Goal: Transaction & Acquisition: Purchase product/service

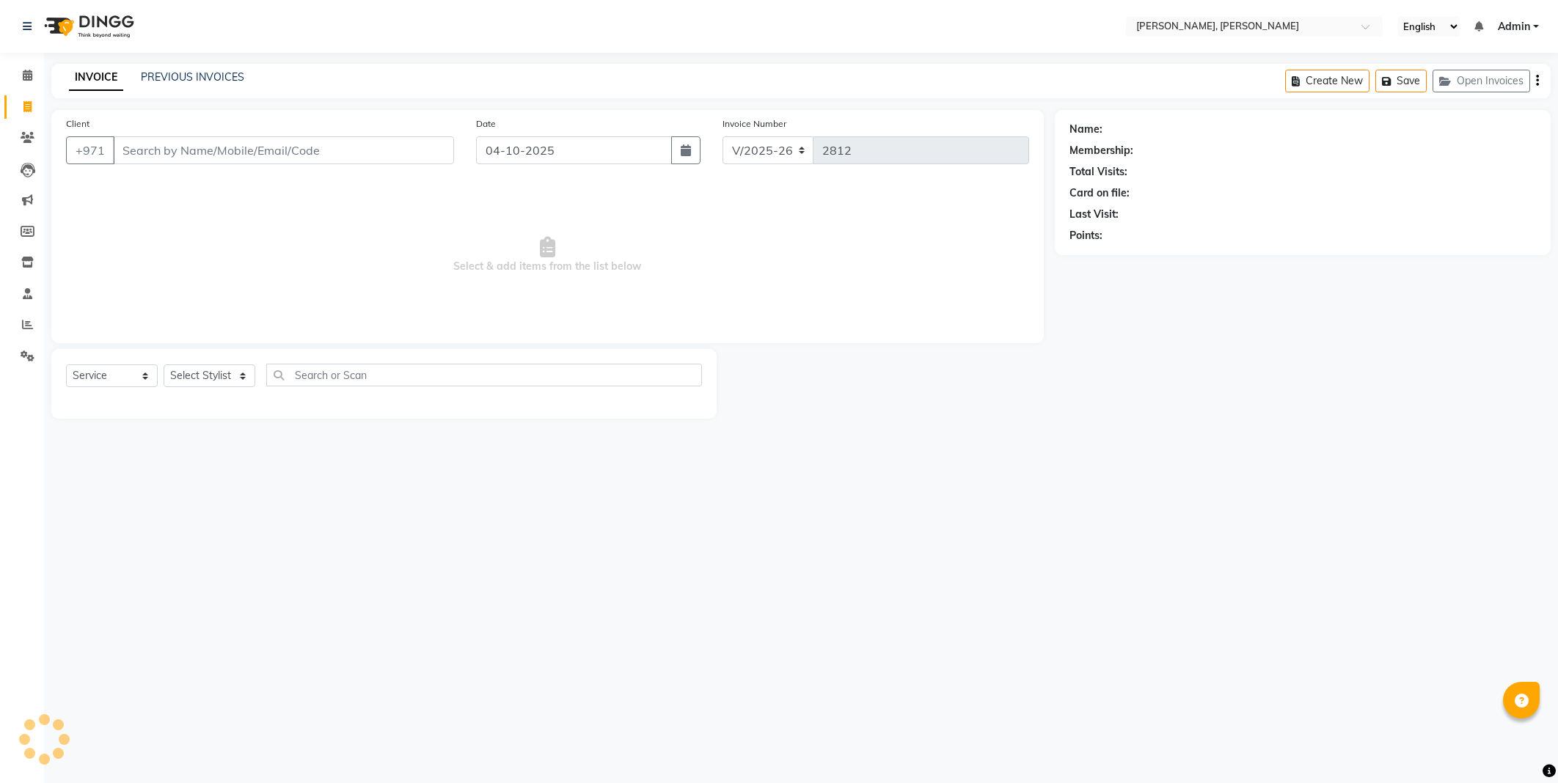
select select "7142"
select select "service"
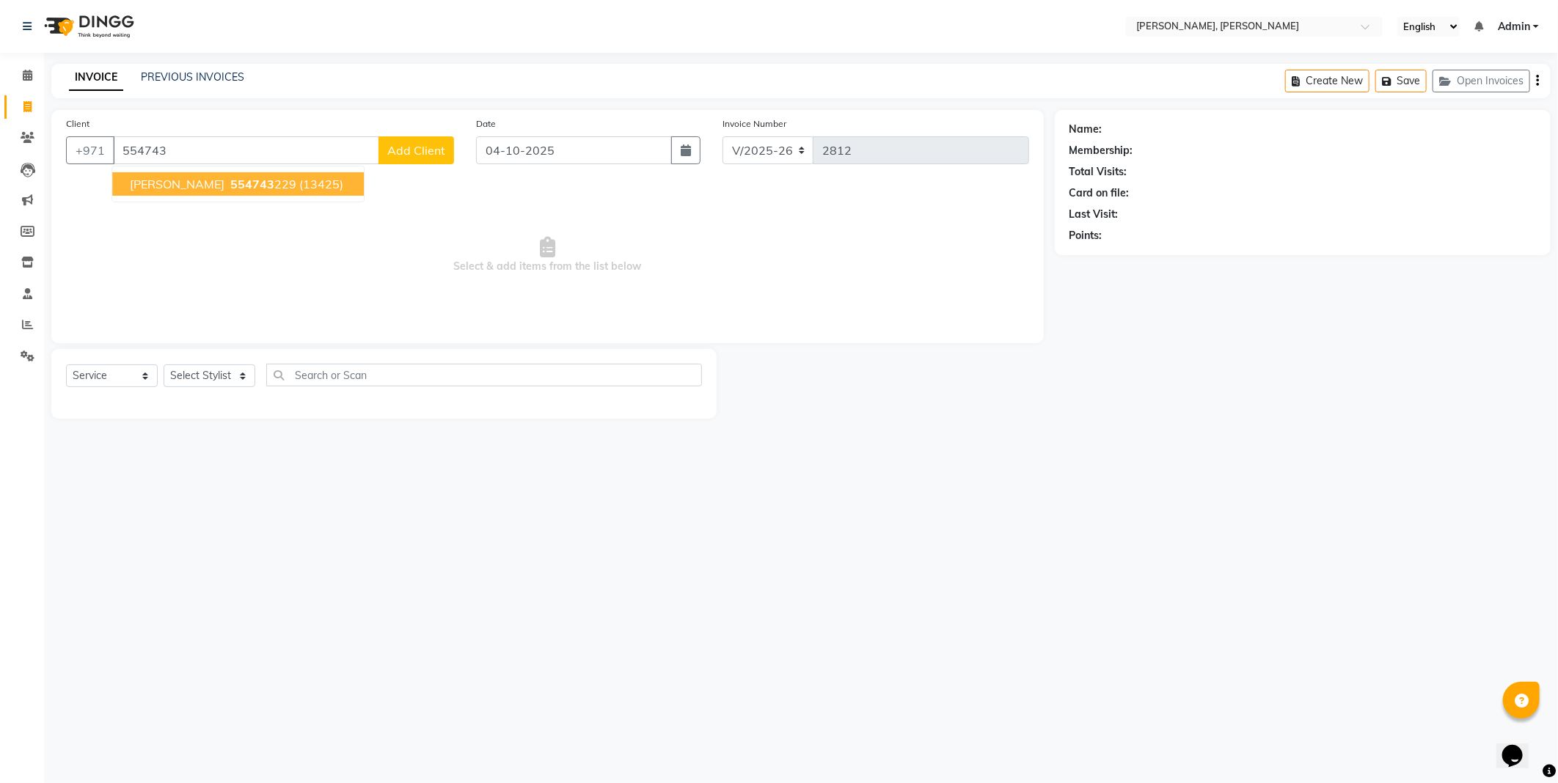
click at [231, 180] on span "554743" at bounding box center [252, 184] width 44 height 15
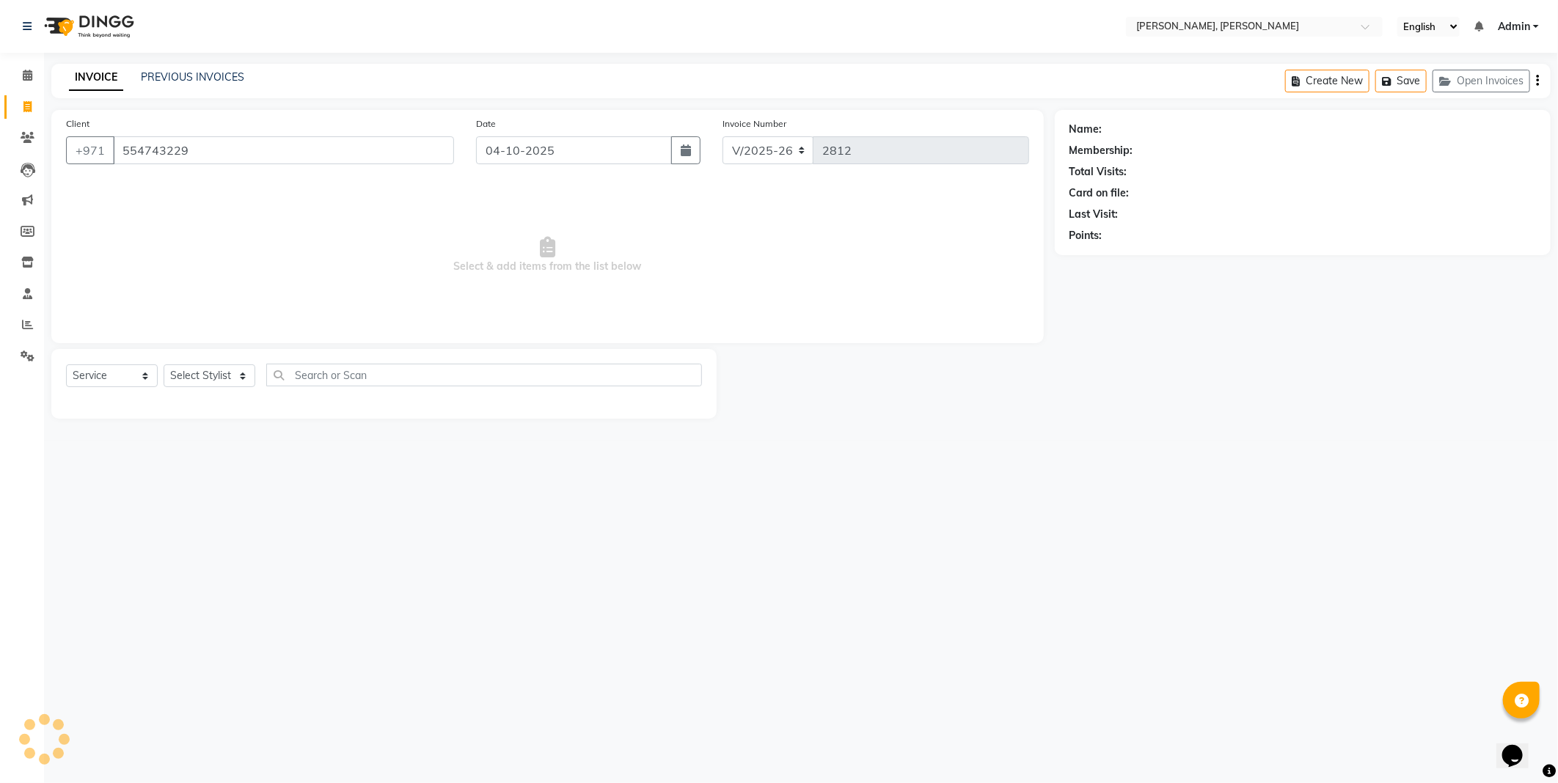
type input "554743229"
click at [26, 142] on icon at bounding box center [28, 137] width 14 height 11
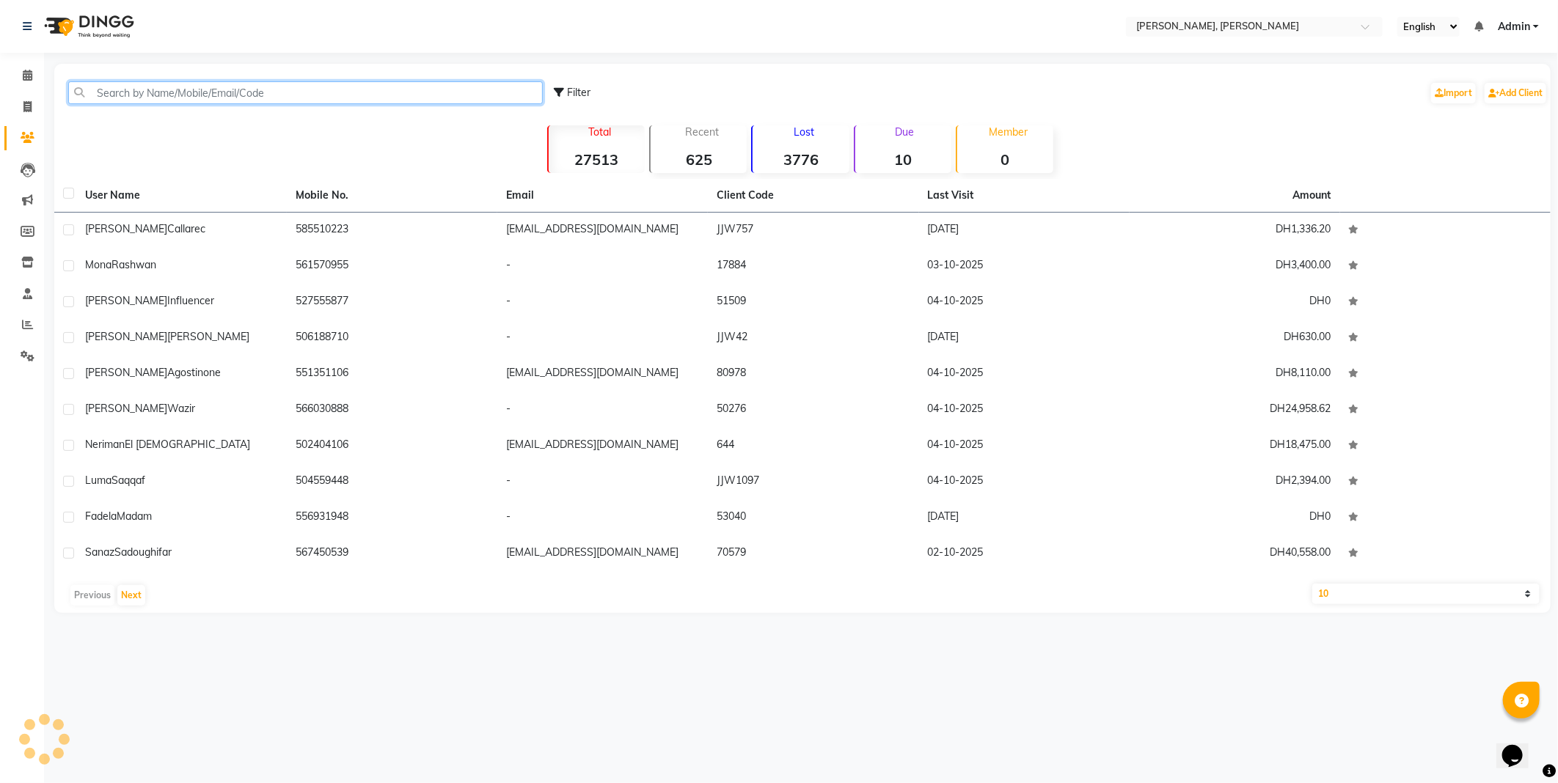
click at [204, 91] on input "text" at bounding box center [305, 92] width 474 height 23
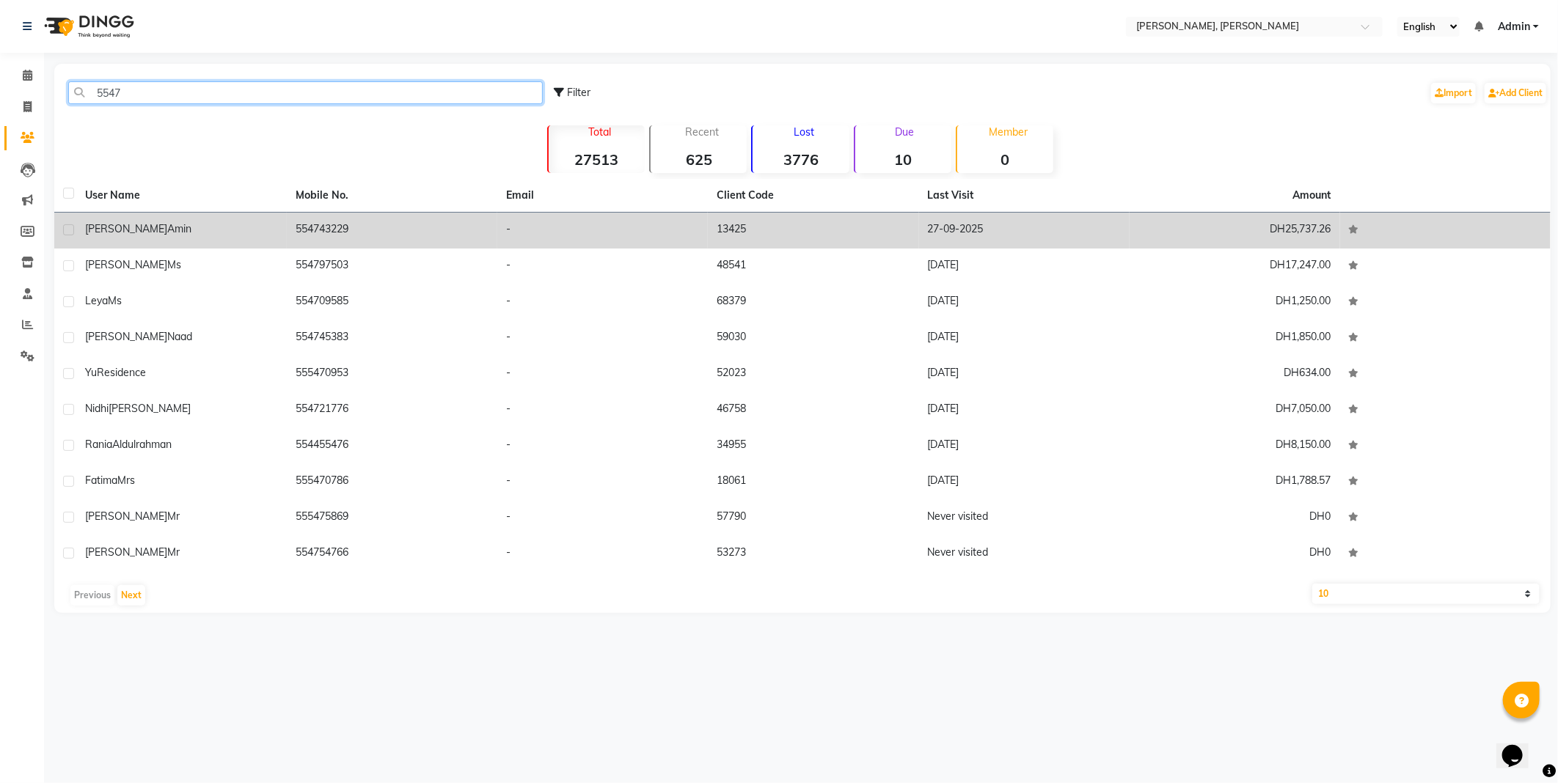
type input "5547"
click at [208, 223] on div "[PERSON_NAME]" at bounding box center [181, 228] width 193 height 15
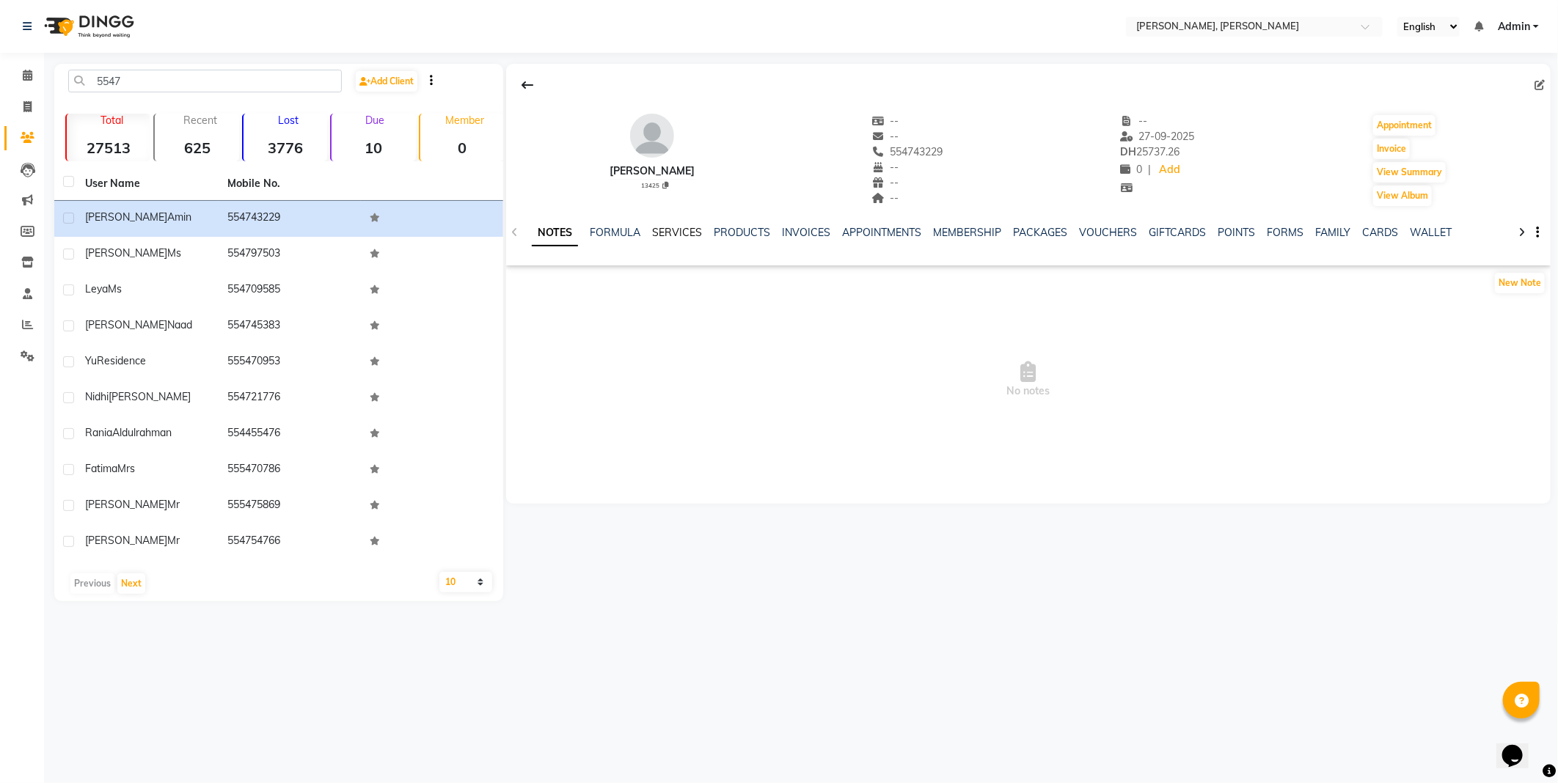
click at [676, 231] on link "SERVICES" at bounding box center [677, 232] width 50 height 13
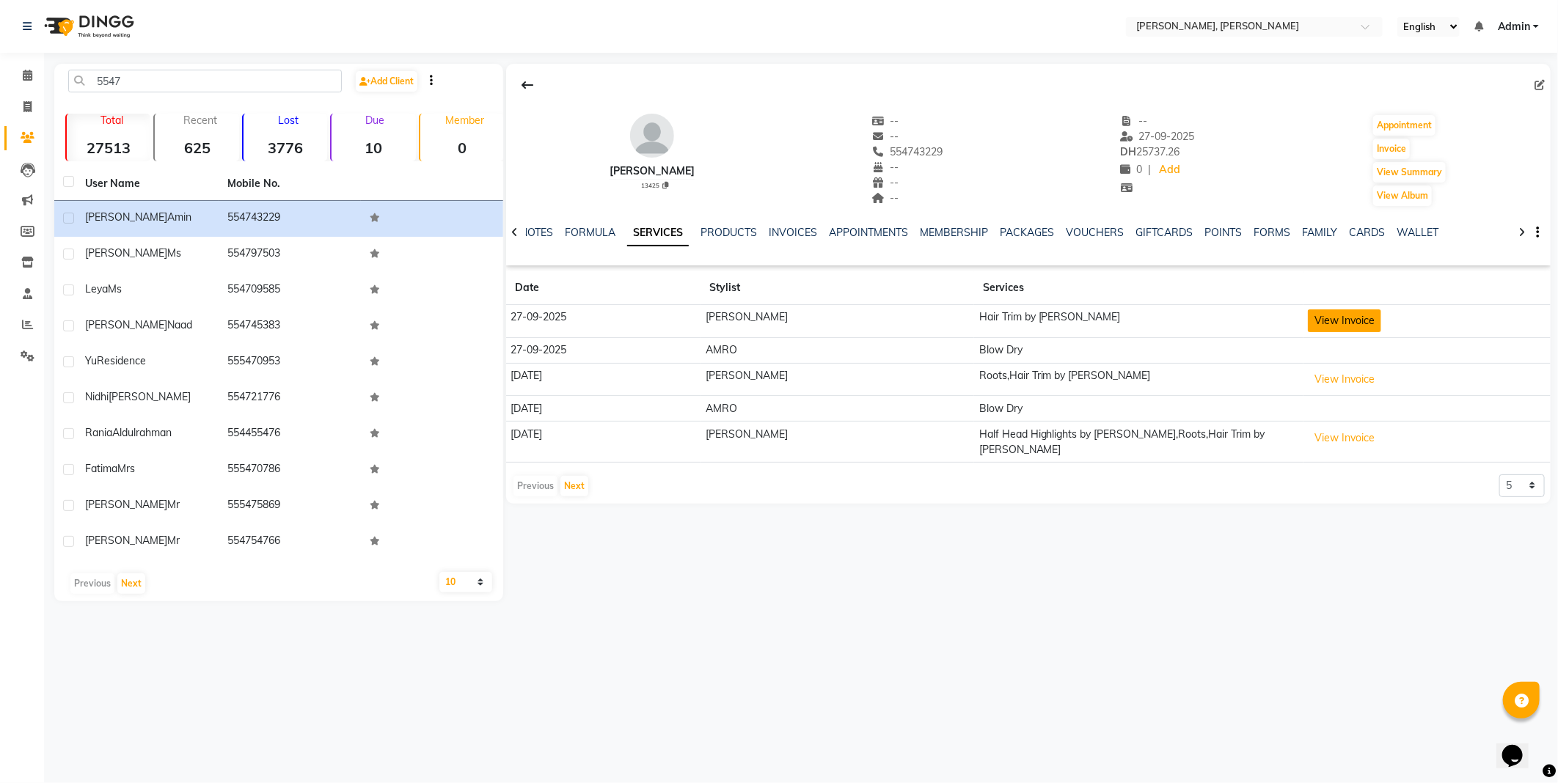
click at [1313, 326] on button "View Invoice" at bounding box center [1344, 320] width 73 height 23
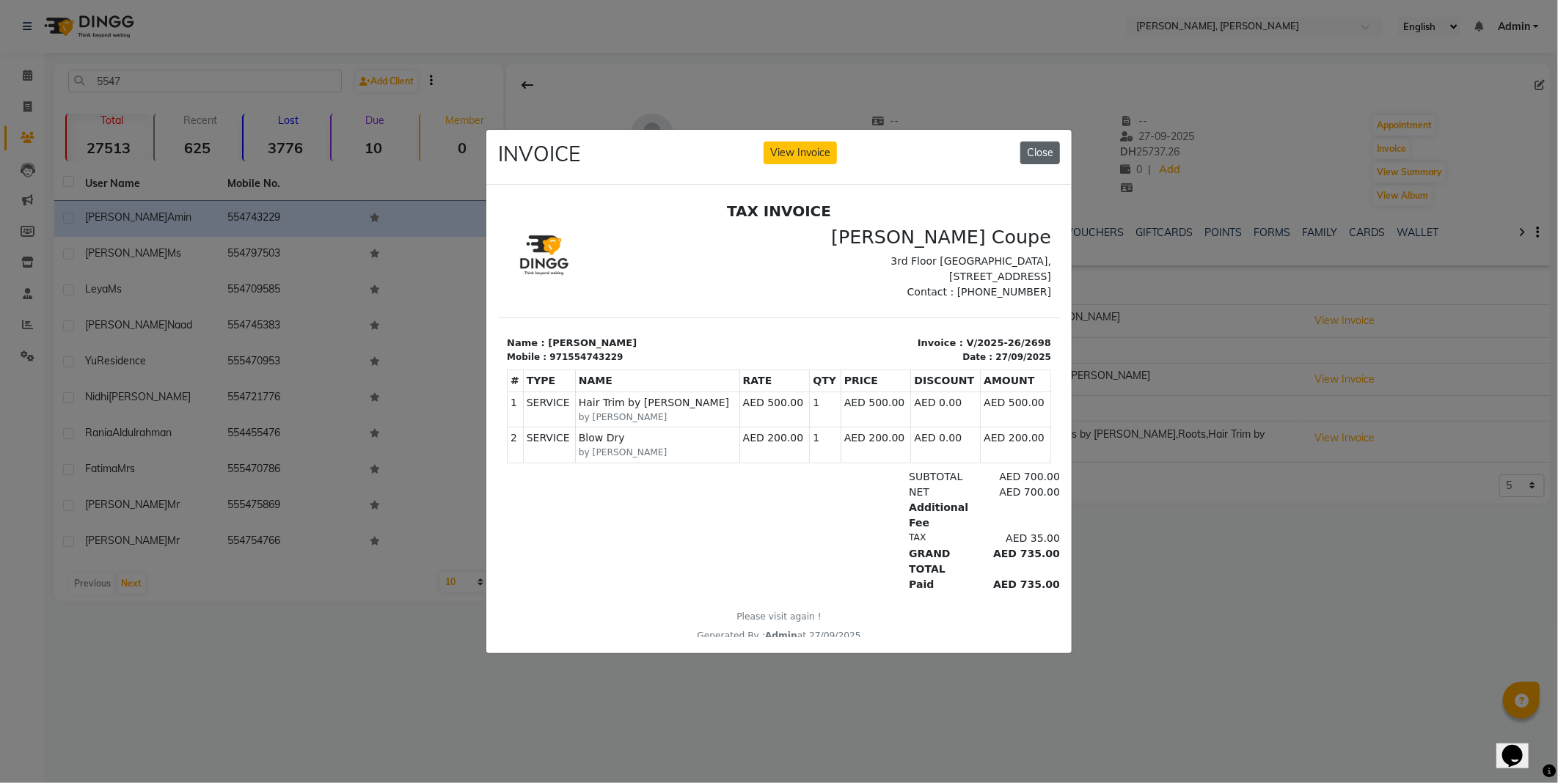
click at [1038, 147] on button "Close" at bounding box center [1040, 153] width 40 height 23
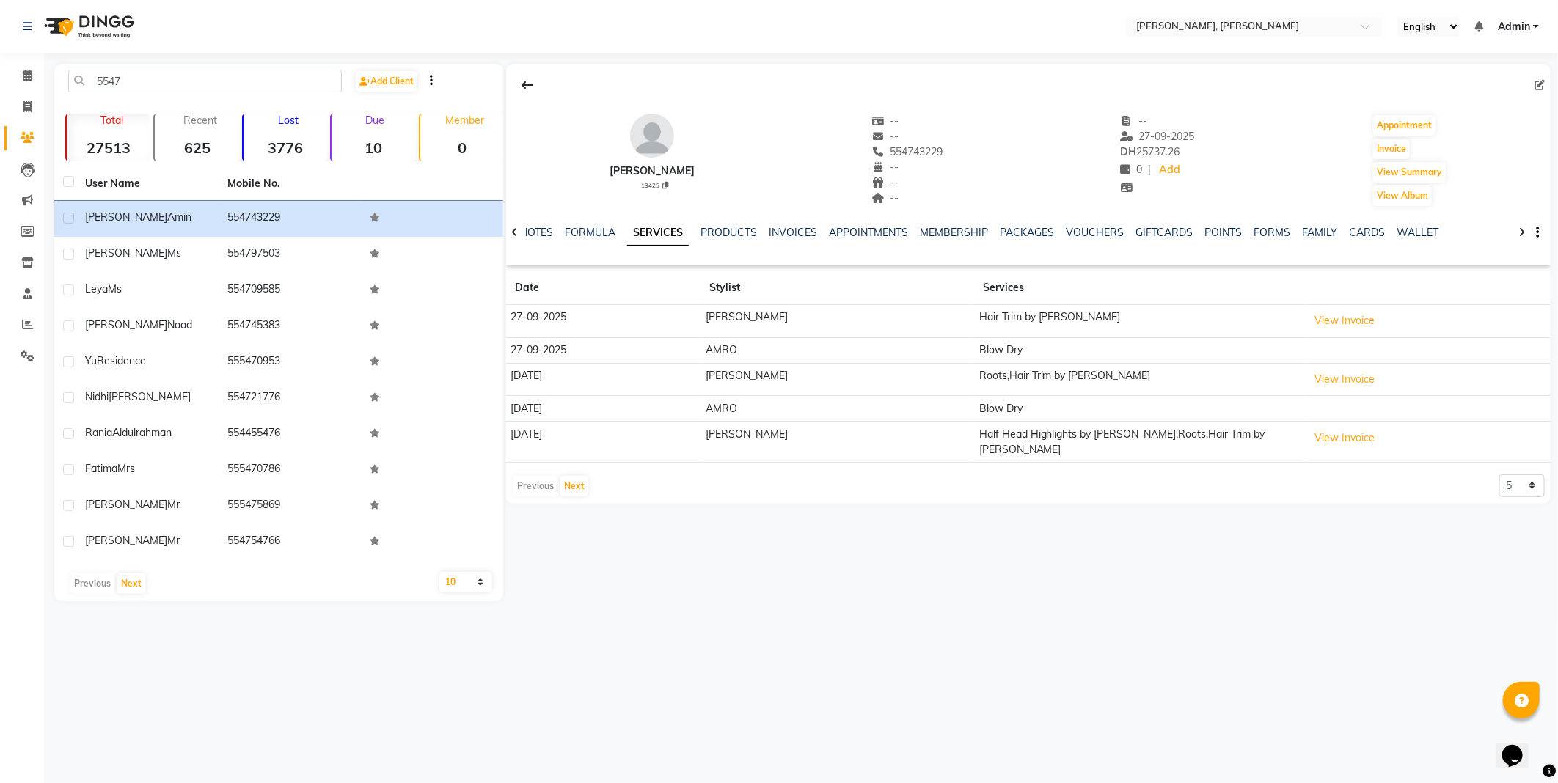
click at [604, 474] on div "Previous Next 5 10 50 100 500" at bounding box center [1028, 485] width 1033 height 23
click at [575, 477] on button "Next" at bounding box center [574, 486] width 28 height 21
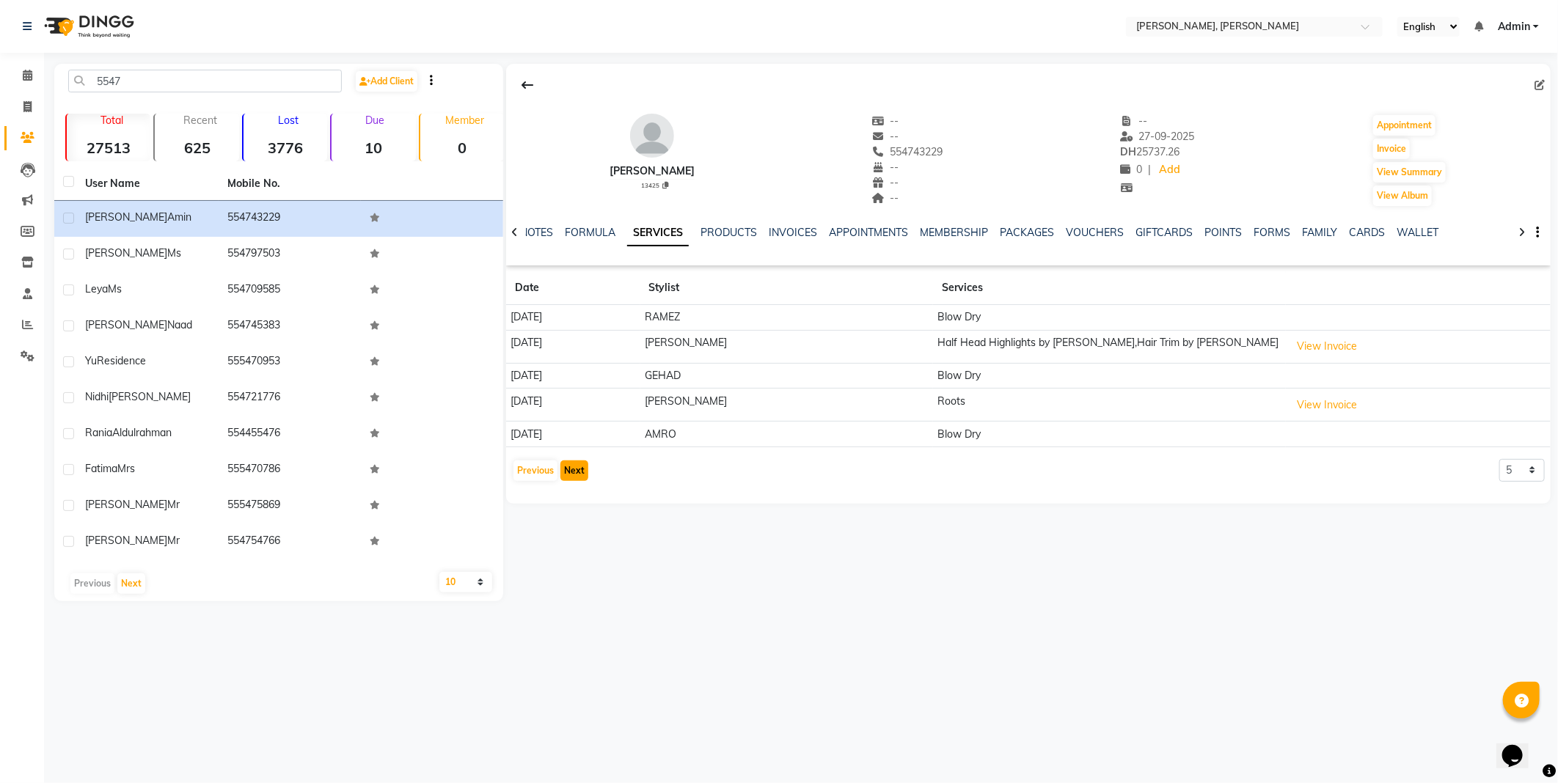
click at [575, 471] on button "Next" at bounding box center [574, 471] width 28 height 21
click at [27, 73] on icon at bounding box center [28, 75] width 10 height 11
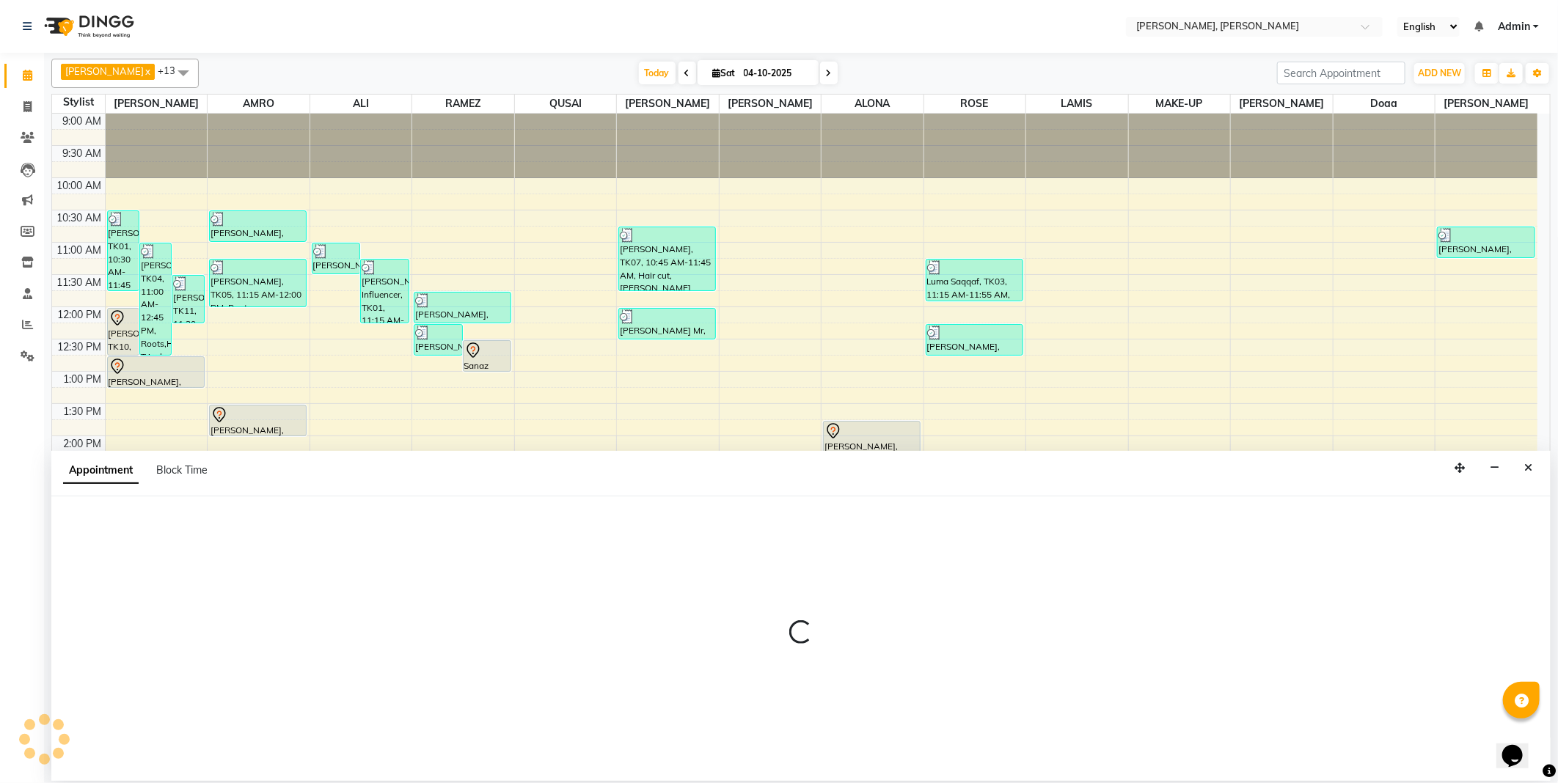
select select "59729"
select select "900"
select select "tentative"
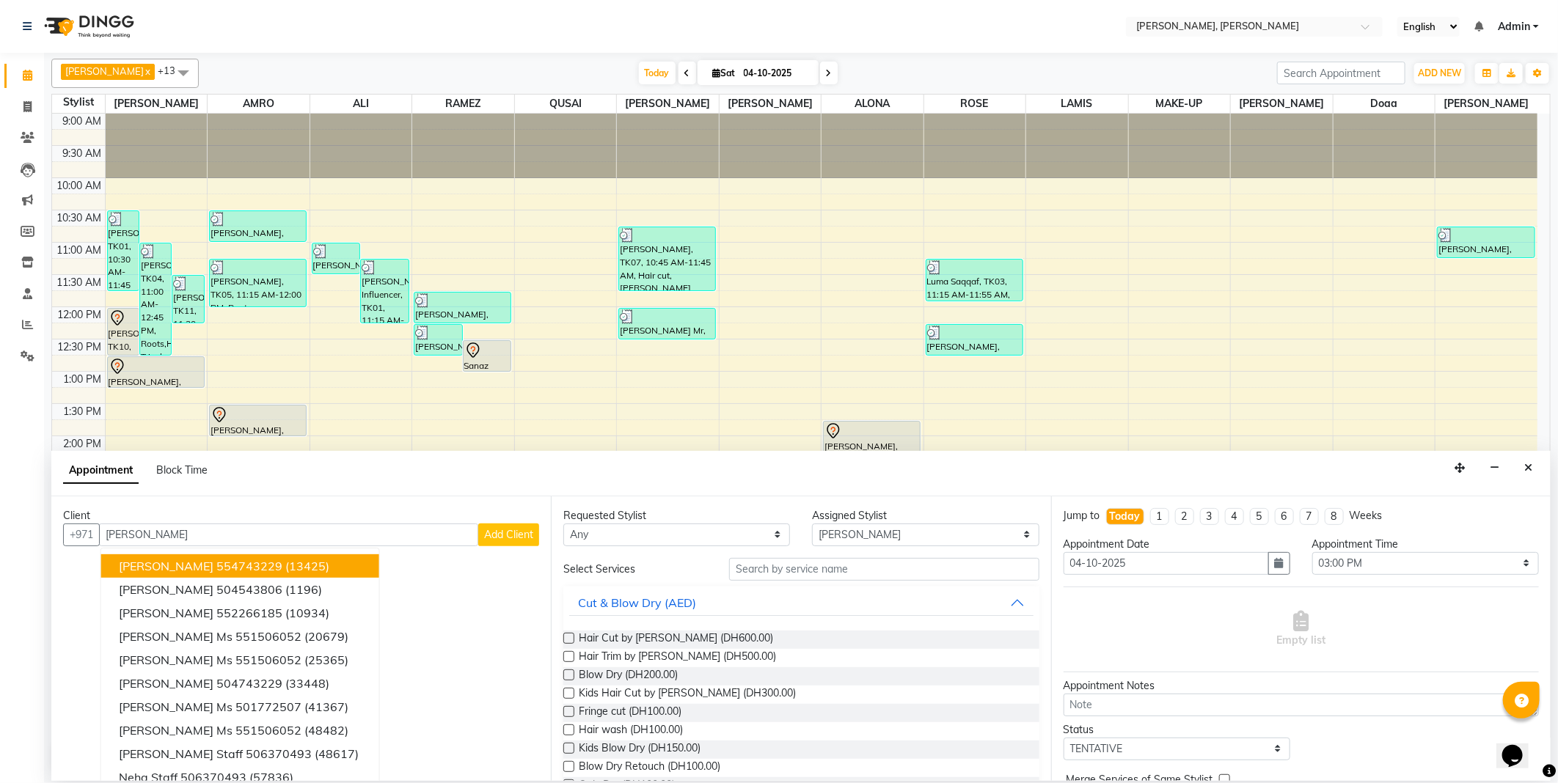
click at [285, 559] on span "(13425)" at bounding box center [307, 566] width 44 height 15
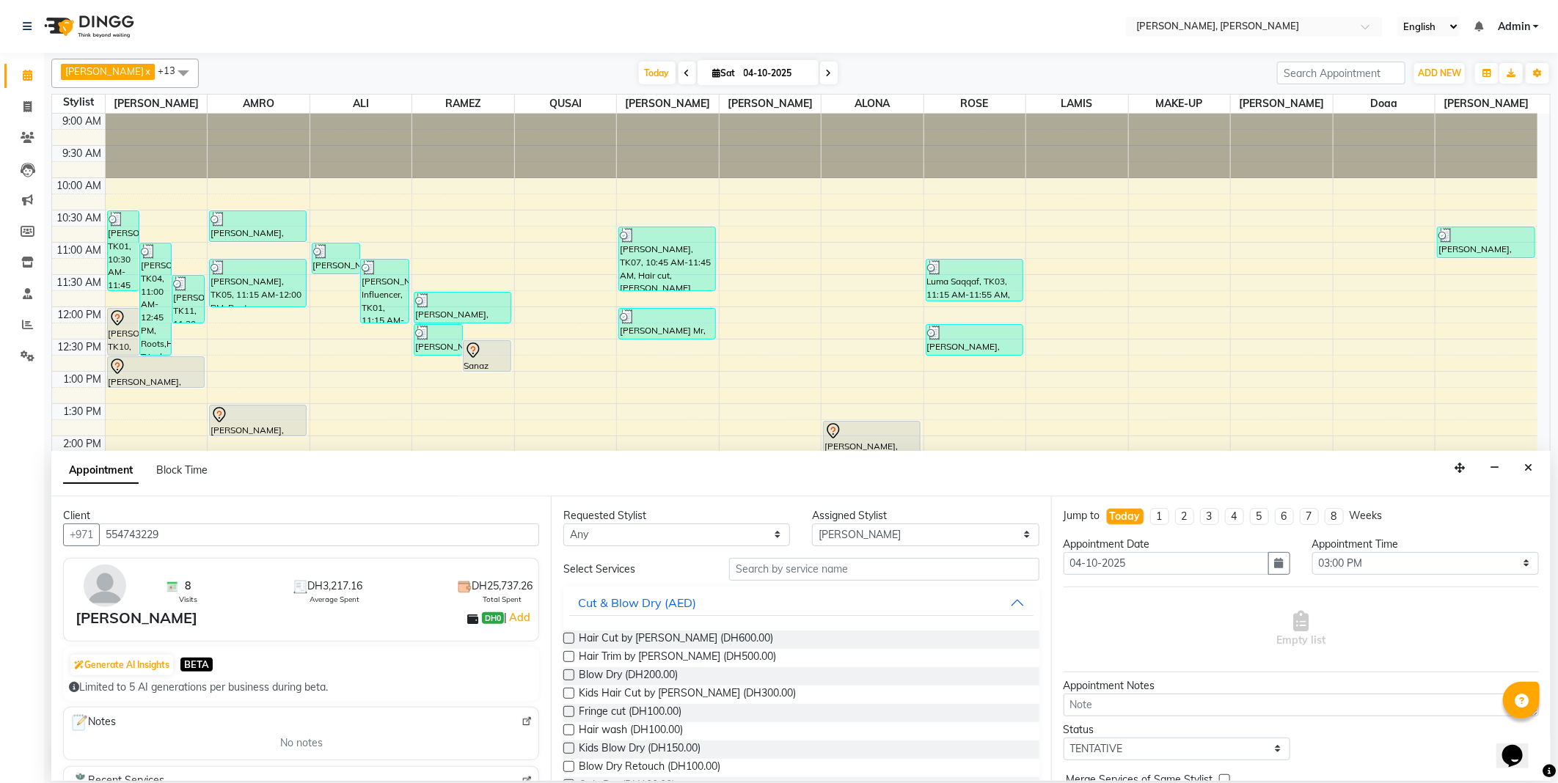
type input "554743229"
click at [606, 536] on select "Any [PERSON_NAME] [PERSON_NAME] ALYA [PERSON_NAME] AMRO [PERSON_NAME] [PERSON_N…" at bounding box center [676, 535] width 227 height 23
select select "59729"
click at [563, 524] on select "Any [PERSON_NAME] [PERSON_NAME] ALYA [PERSON_NAME] AMRO [PERSON_NAME] [PERSON_N…" at bounding box center [676, 535] width 227 height 23
click at [803, 568] on input "text" at bounding box center [883, 569] width 309 height 23
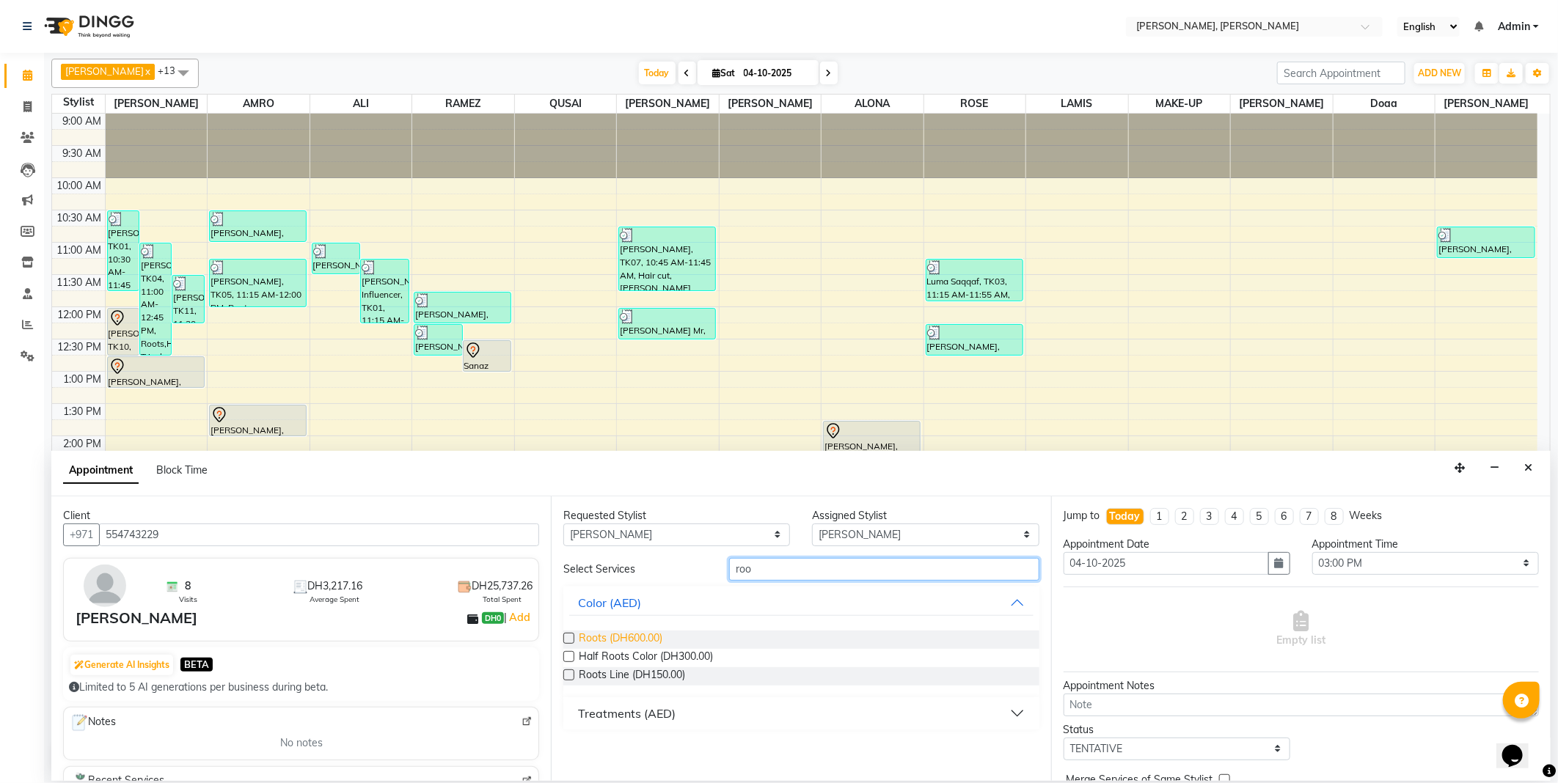
type input "roo"
click at [601, 632] on span "Roots (DH600.00)" at bounding box center [621, 640] width 84 height 18
checkbox input "false"
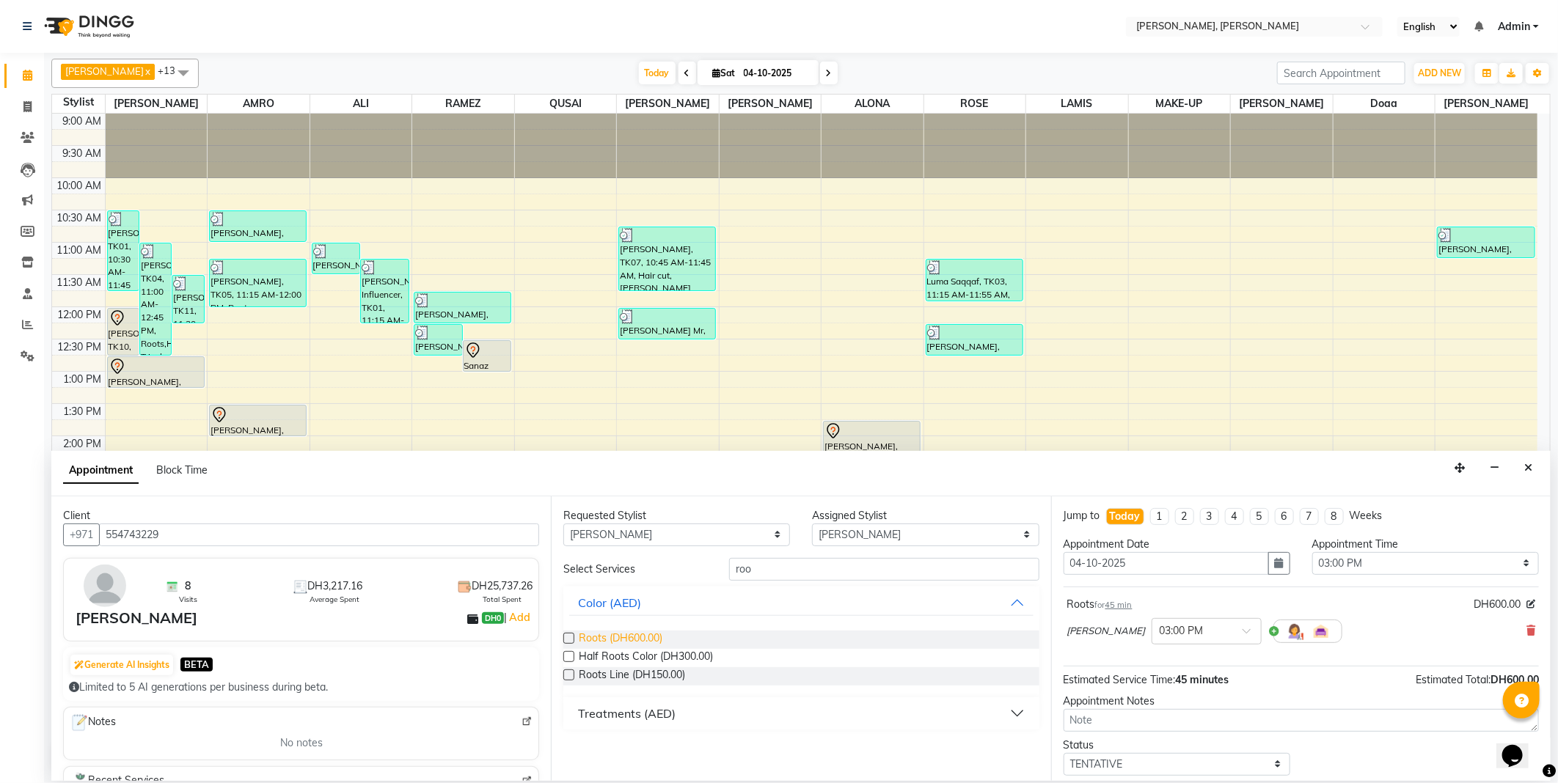
scroll to position [63, 0]
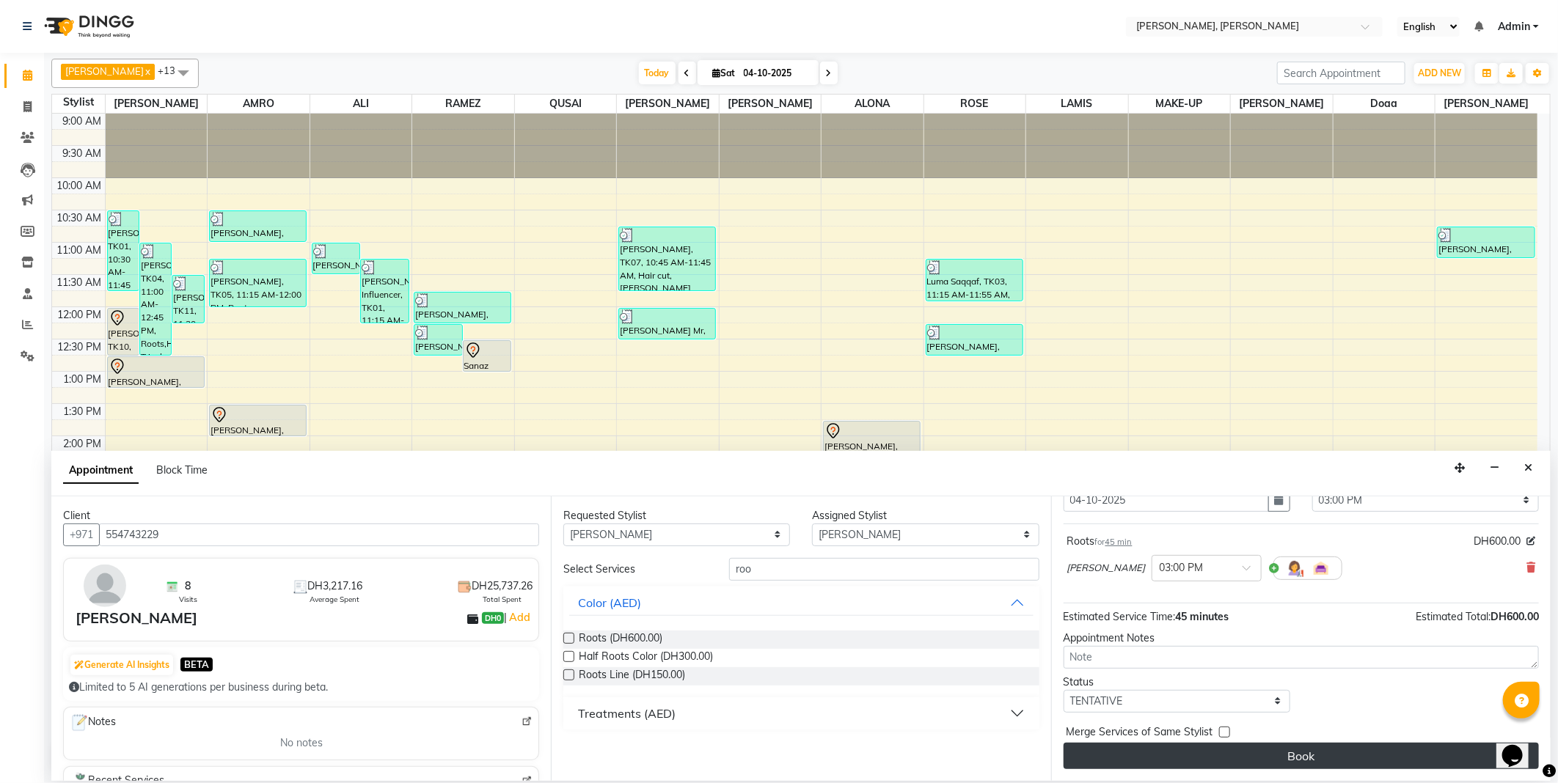
click at [1339, 759] on button "Book" at bounding box center [1300, 756] width 475 height 26
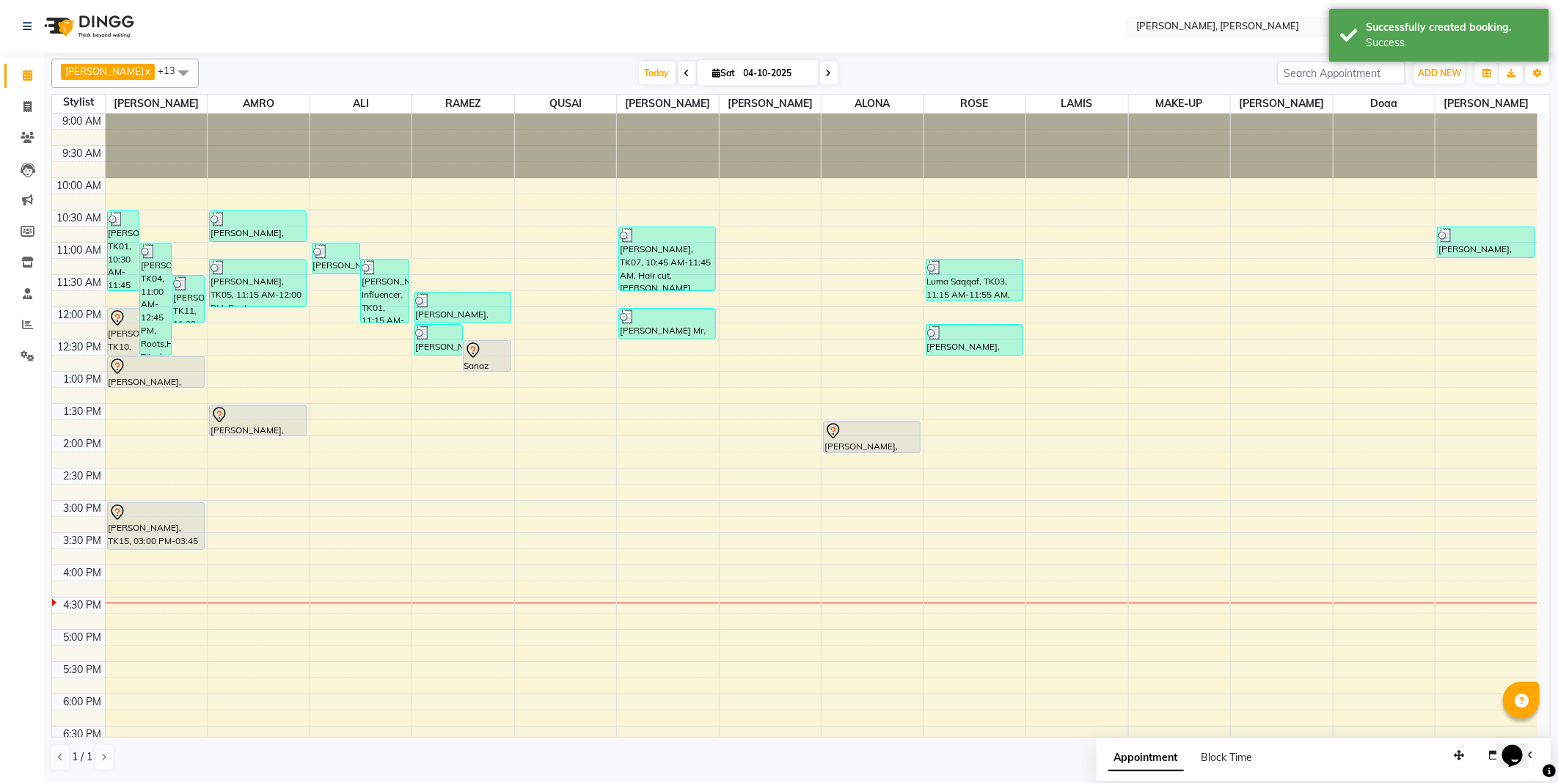
click at [142, 521] on div at bounding box center [156, 513] width 95 height 18
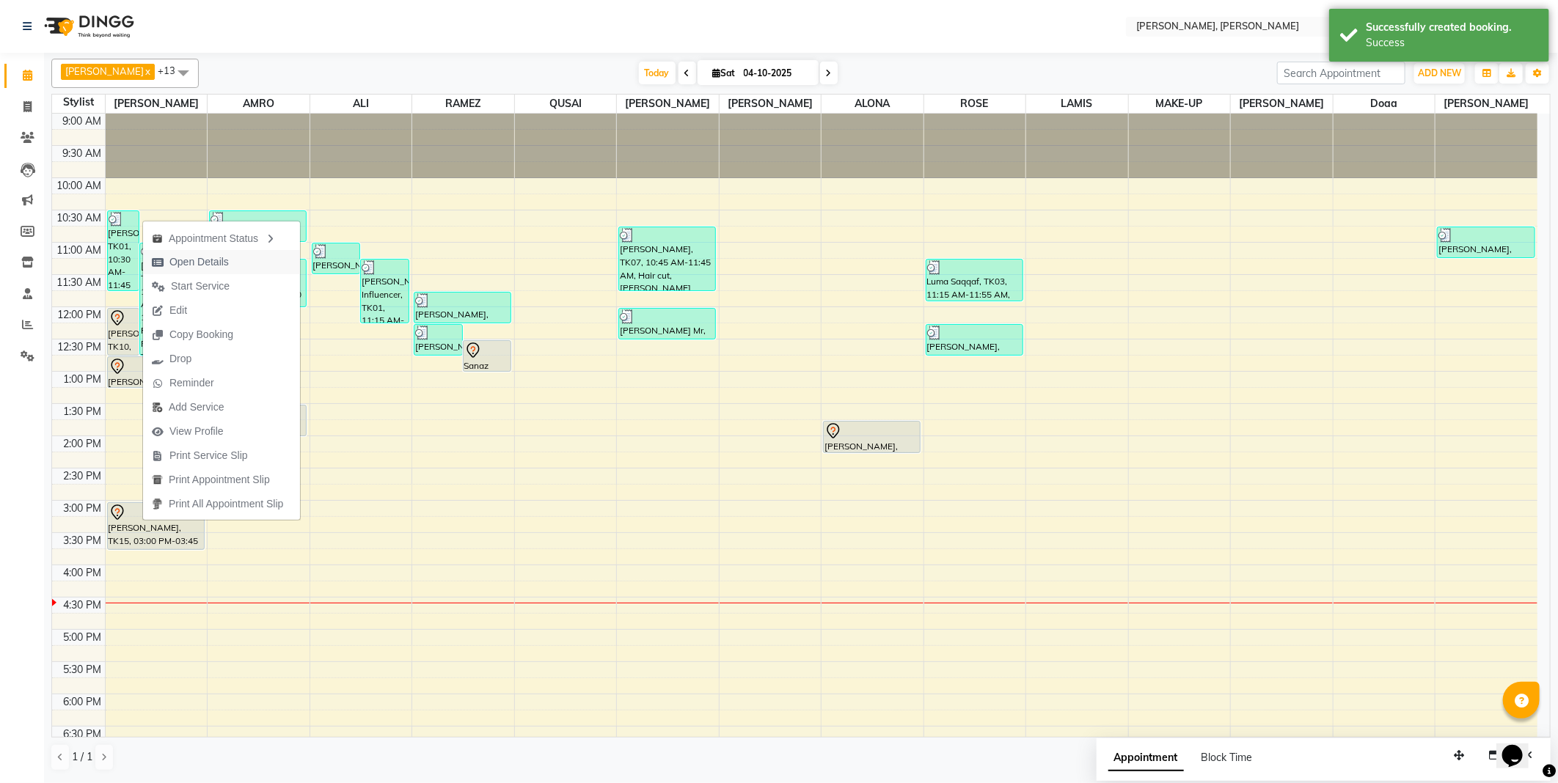
click at [214, 267] on span "Open Details" at bounding box center [198, 261] width 59 height 15
select select "7"
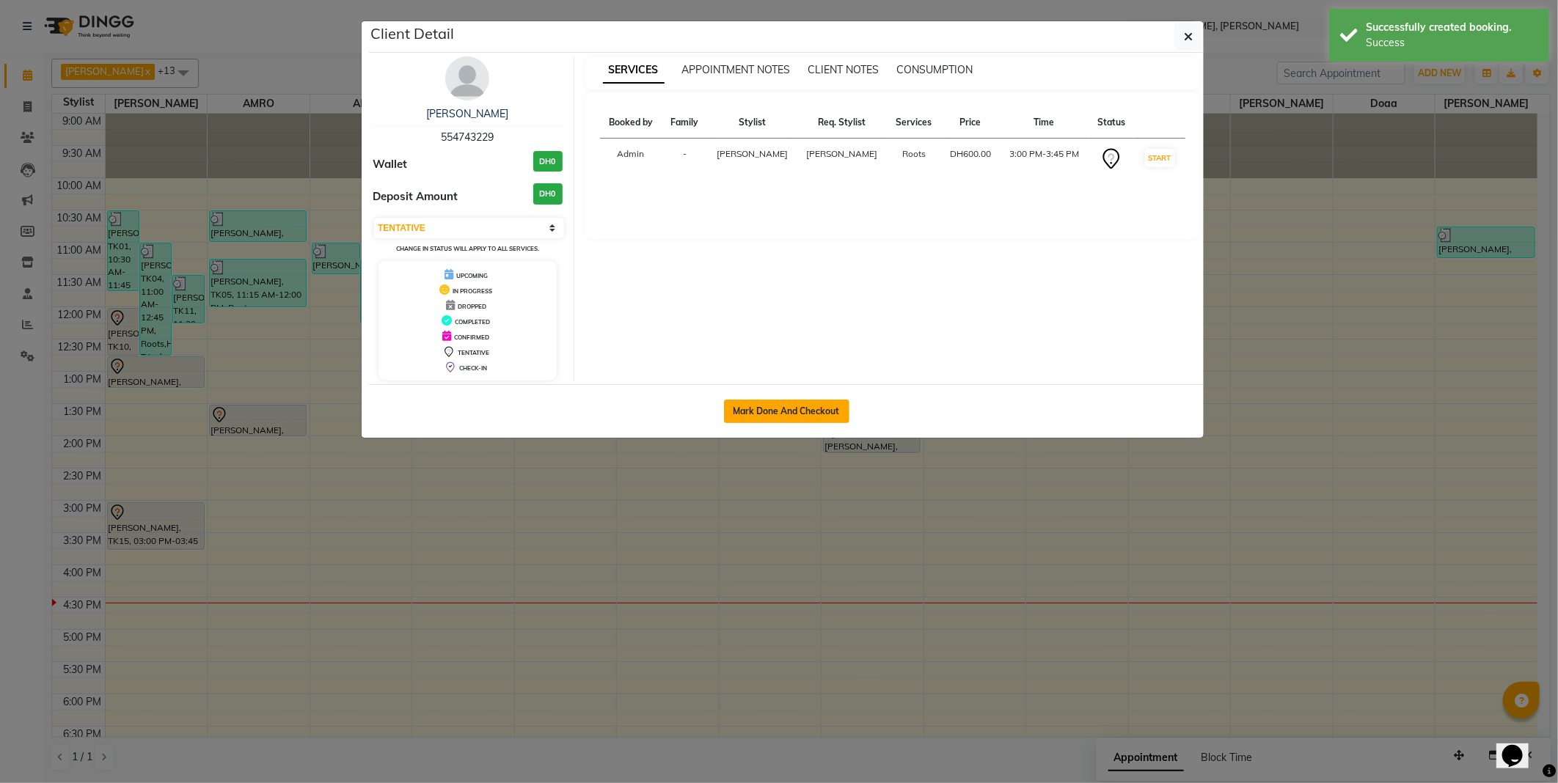
click at [782, 407] on button "Mark Done And Checkout" at bounding box center [786, 411] width 125 height 23
select select "service"
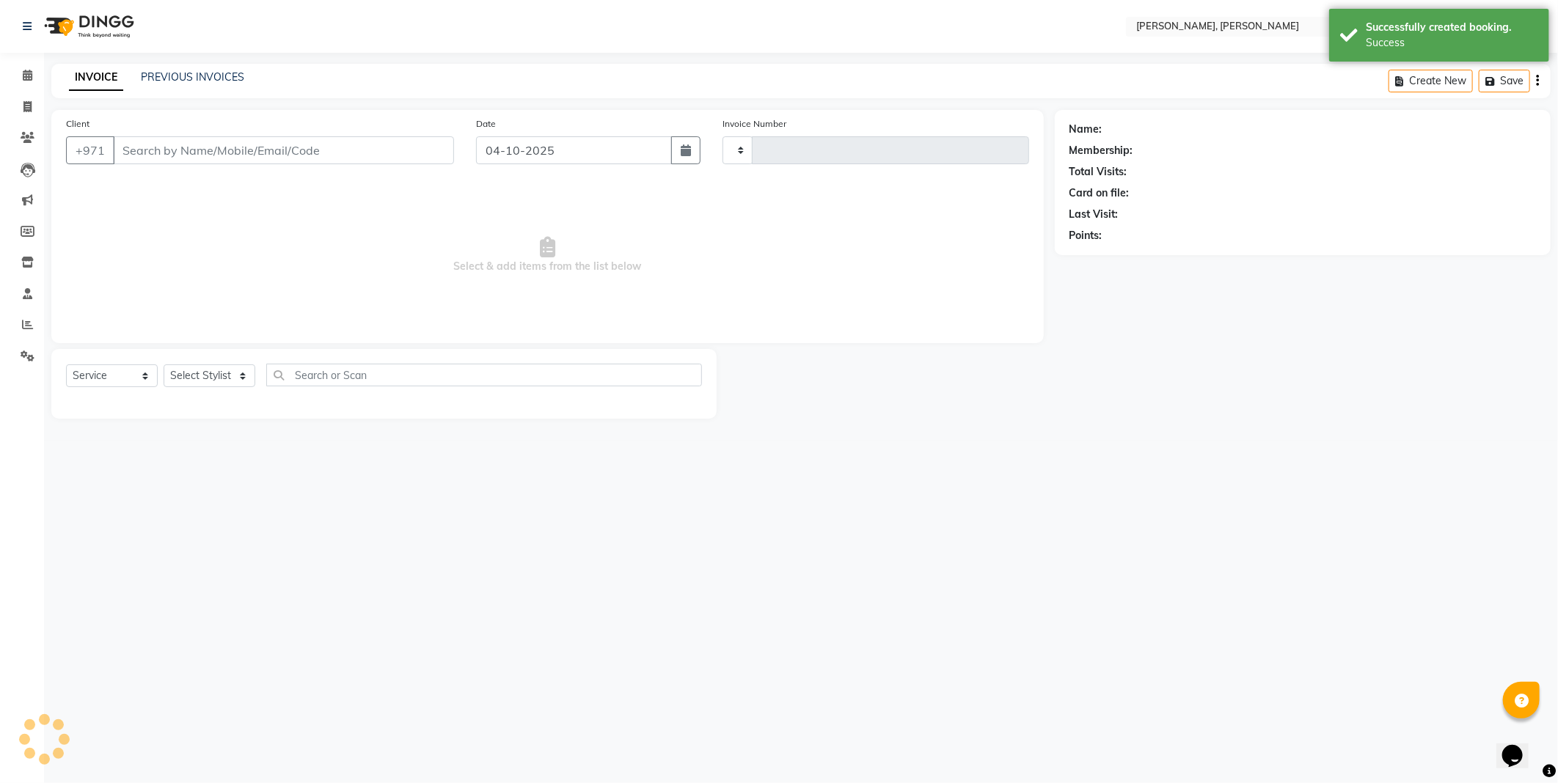
type input "2812"
select select "7142"
type input "554743229"
select select "59729"
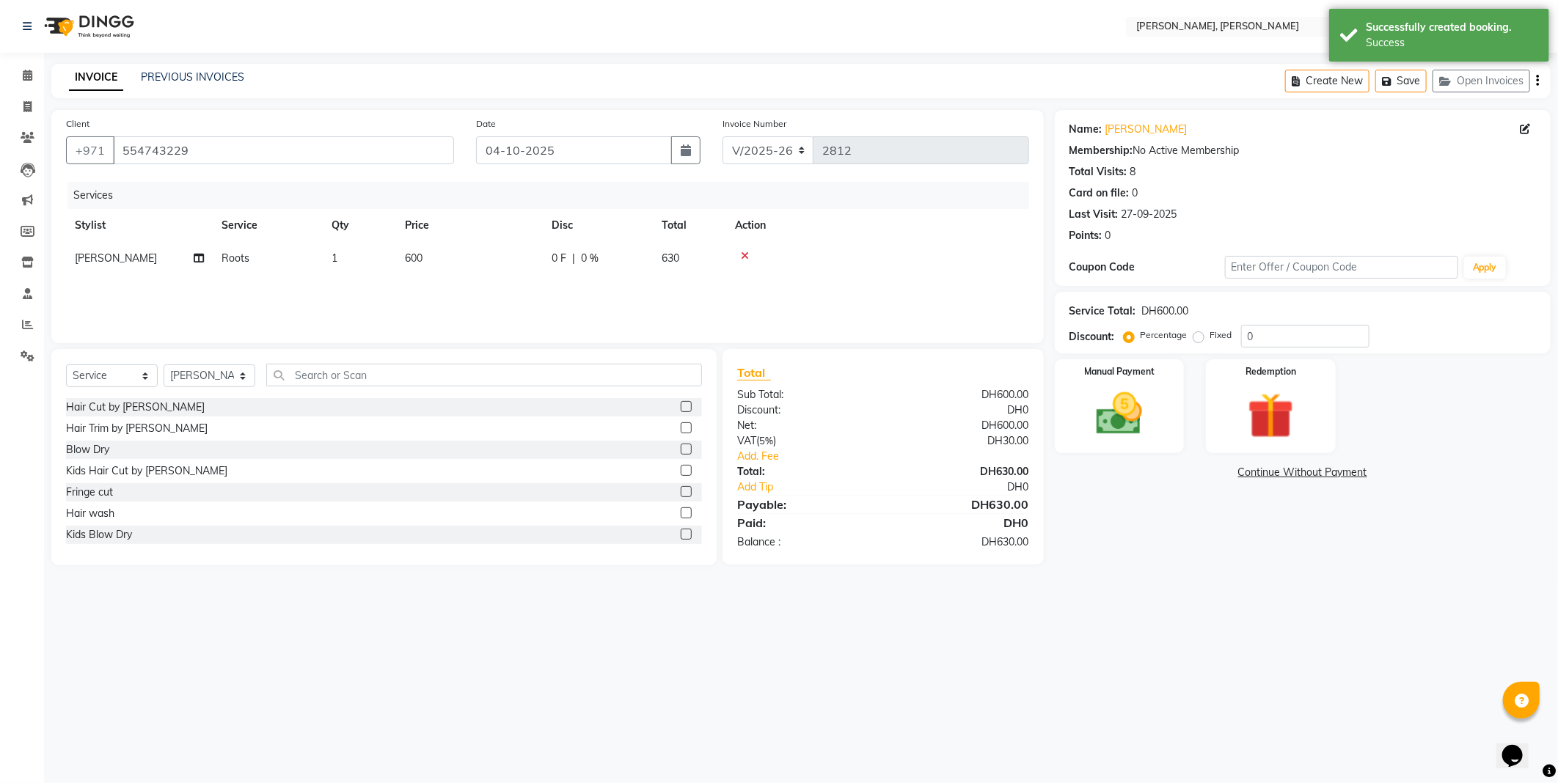
click at [411, 260] on span "600" at bounding box center [414, 258] width 18 height 13
select select "59729"
click at [481, 265] on input "600" at bounding box center [538, 262] width 129 height 23
type input "500"
click at [457, 290] on div "Services Stylist Service Qty Price Disc Total Action [PERSON_NAME] [PERSON_NAME…" at bounding box center [547, 255] width 963 height 147
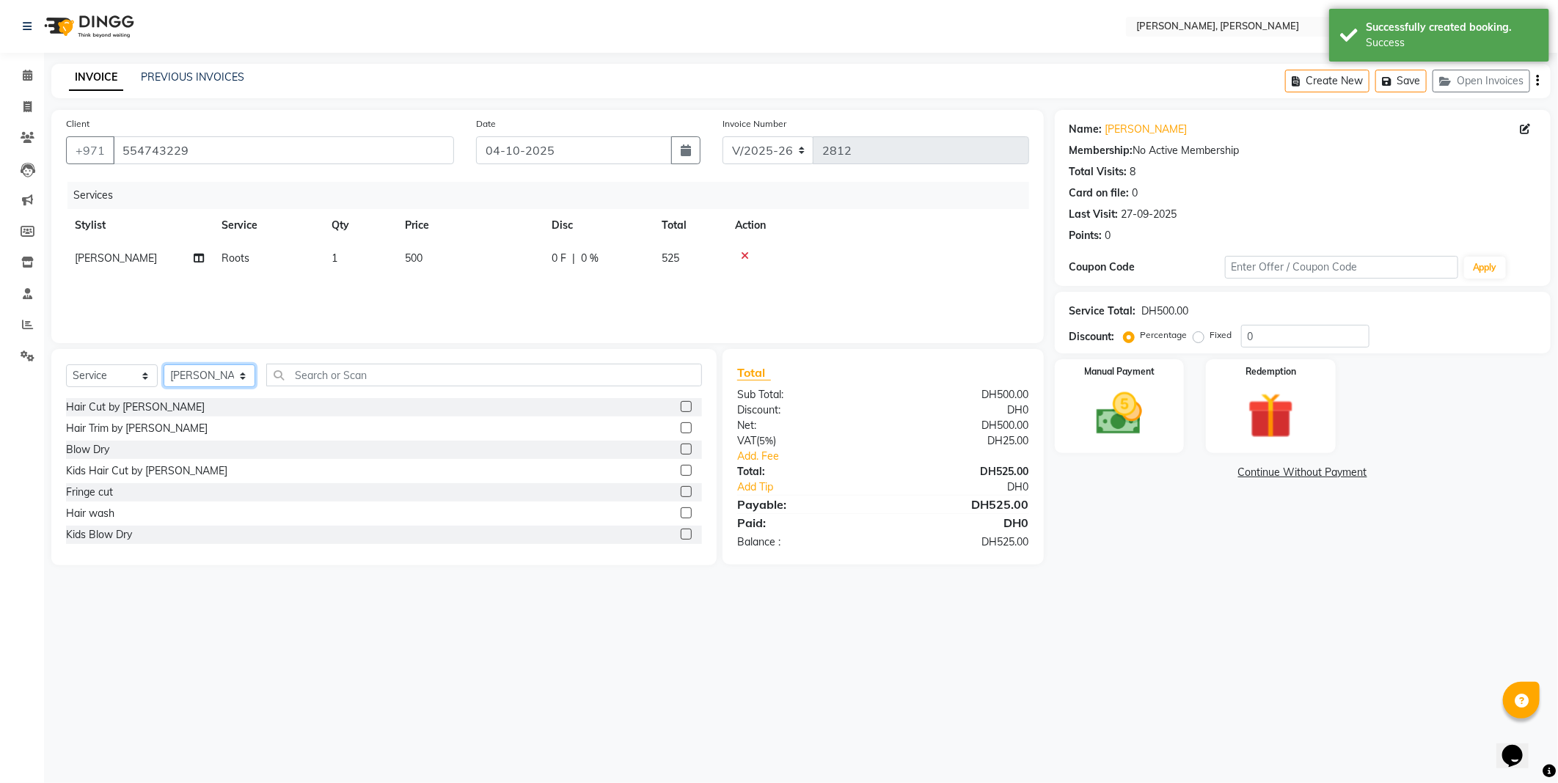
click at [230, 382] on select "Select Stylist [PERSON_NAME] [PERSON_NAME] ALYA [PERSON_NAME] AMRO [PERSON_NAME…" at bounding box center [210, 375] width 92 height 23
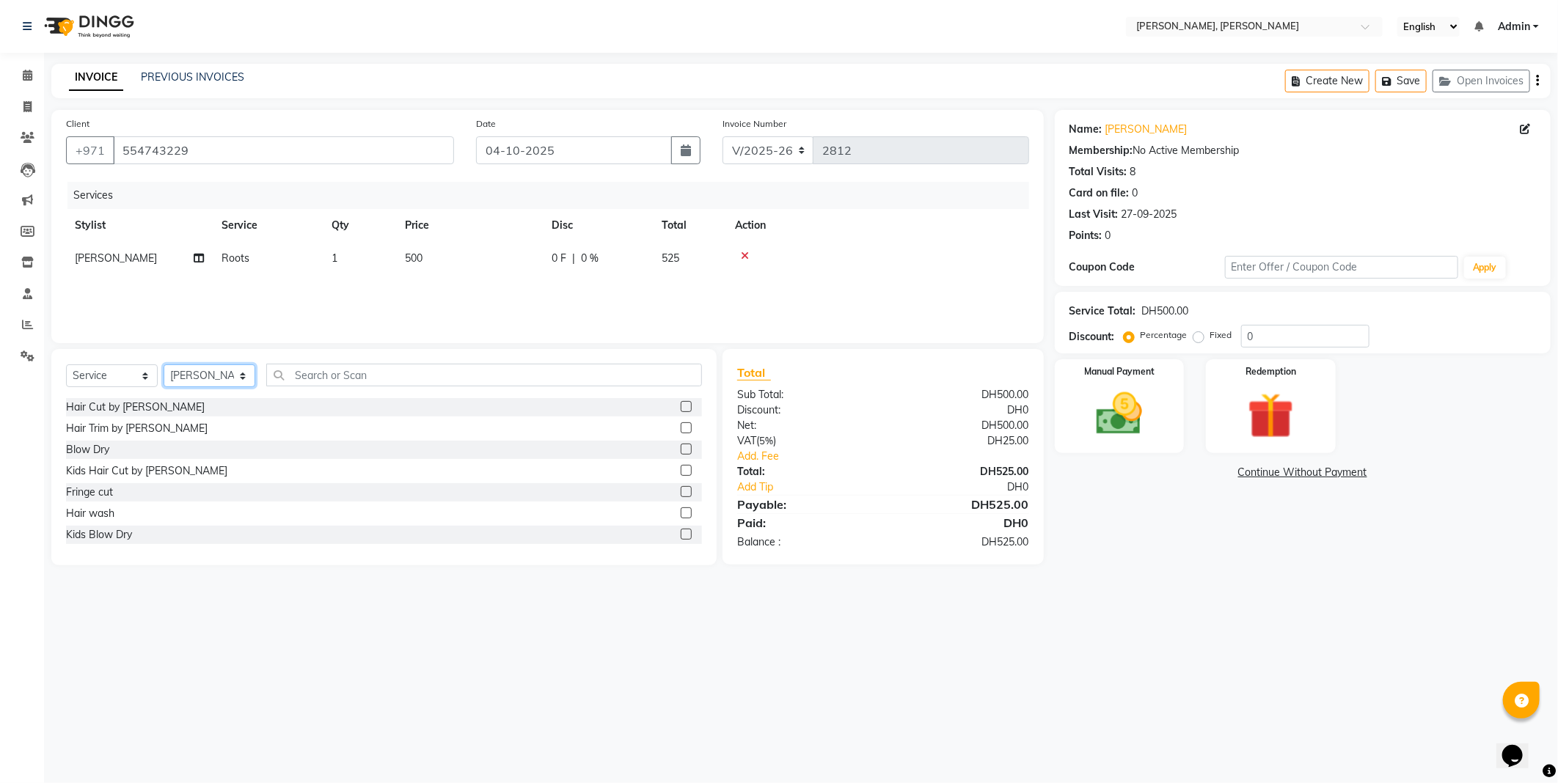
select select "59731"
click at [164, 365] on select "Select Stylist [PERSON_NAME] [PERSON_NAME] ALYA [PERSON_NAME] AMRO [PERSON_NAME…" at bounding box center [210, 375] width 92 height 23
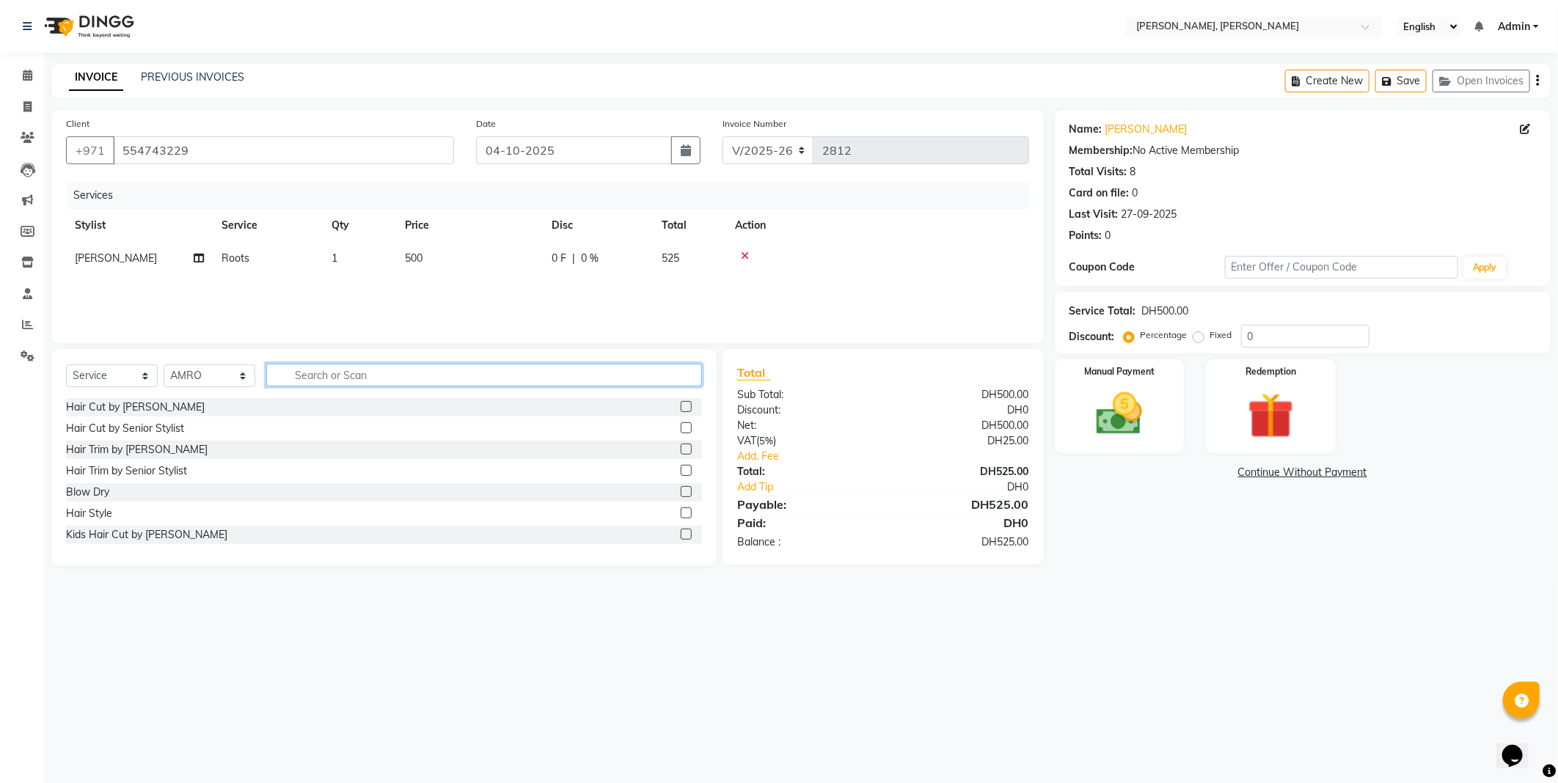
click at [332, 374] on input "text" at bounding box center [484, 375] width 436 height 23
type input "bot"
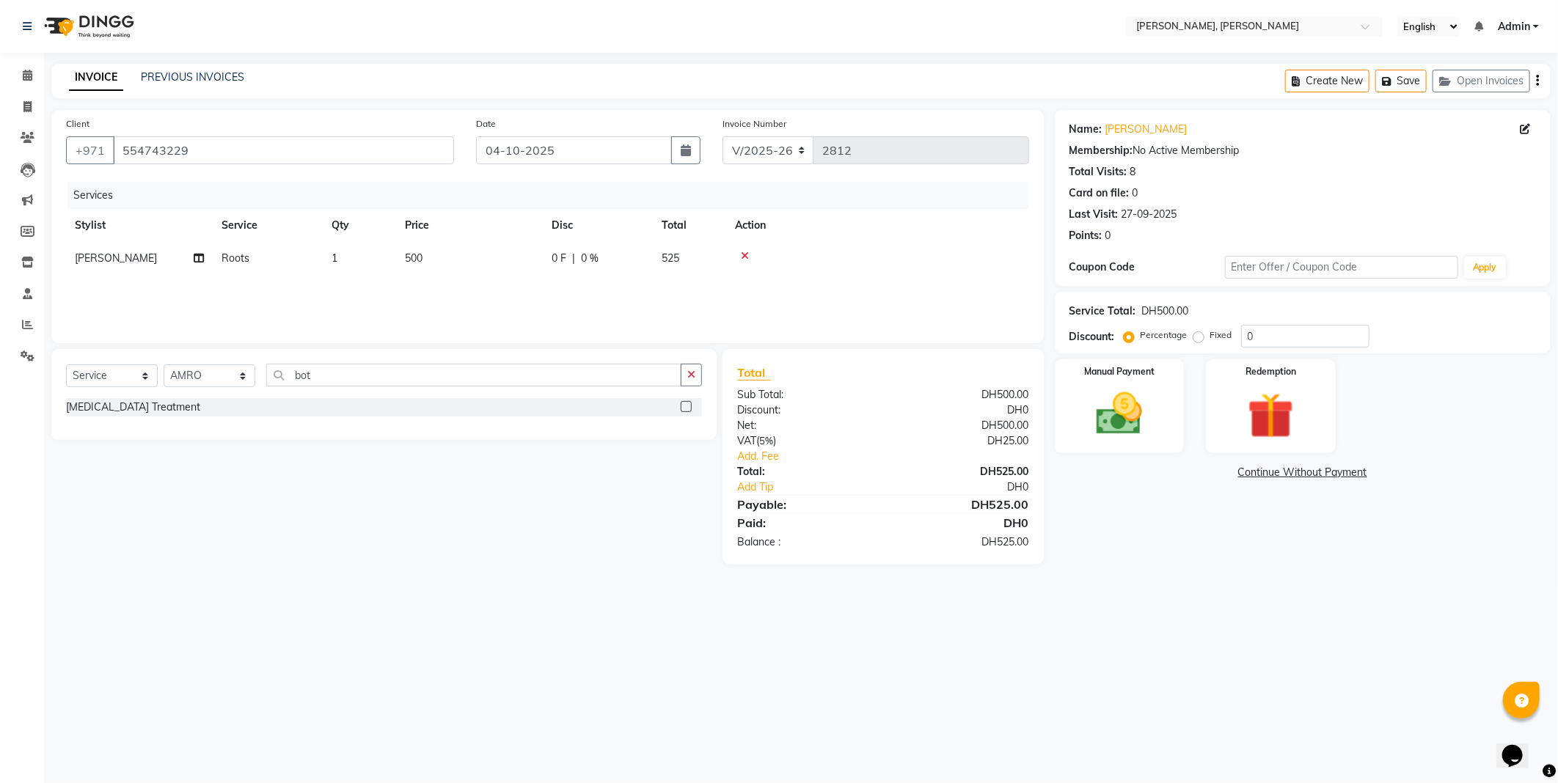
click at [665, 413] on div "[MEDICAL_DATA] Treatment" at bounding box center [384, 407] width 636 height 18
click at [682, 411] on label at bounding box center [686, 406] width 11 height 11
click at [682, 411] on input "checkbox" at bounding box center [686, 408] width 10 height 10
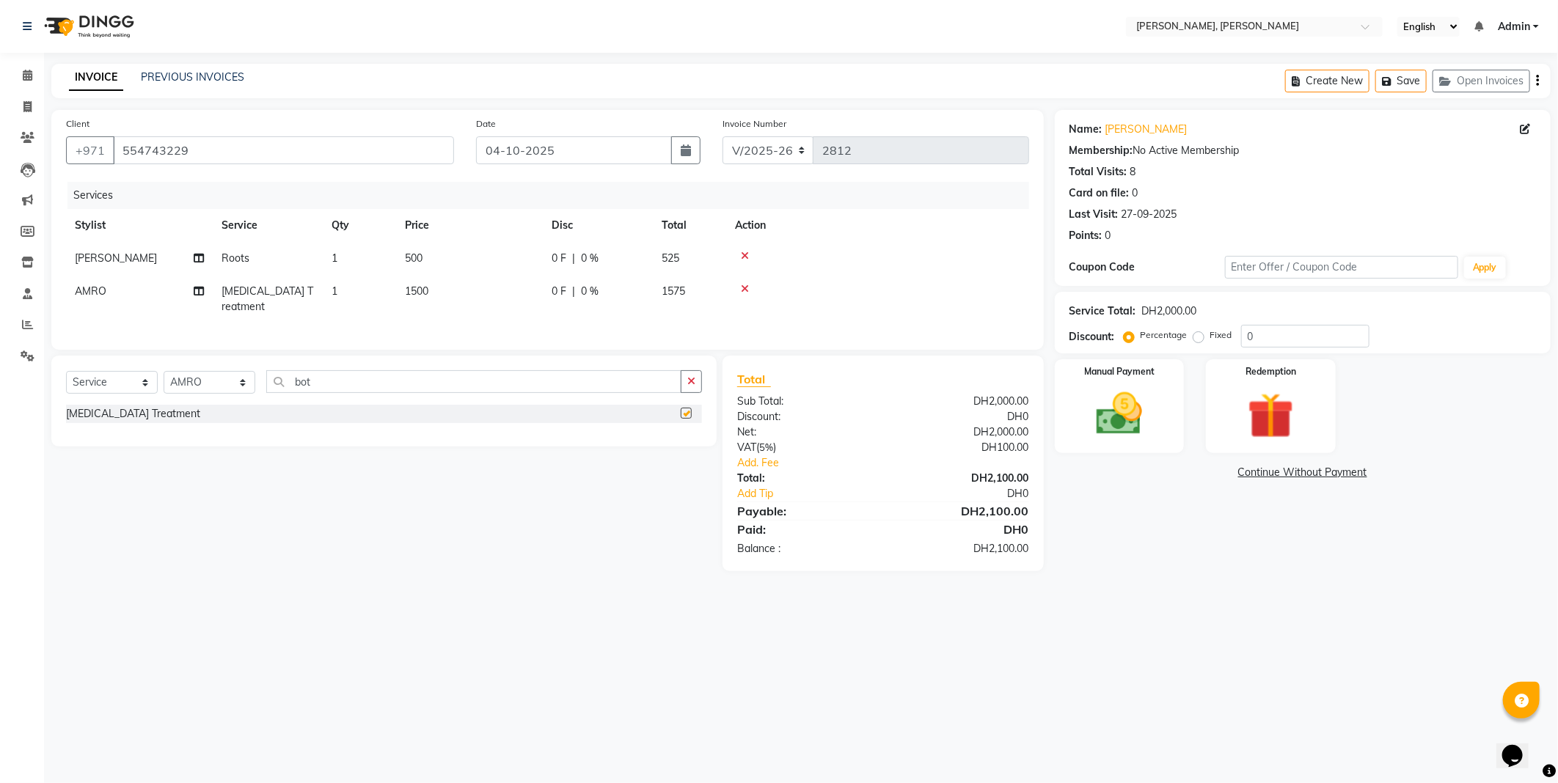
checkbox input "false"
click at [411, 296] on span "1500" at bounding box center [416, 291] width 23 height 13
select select "59731"
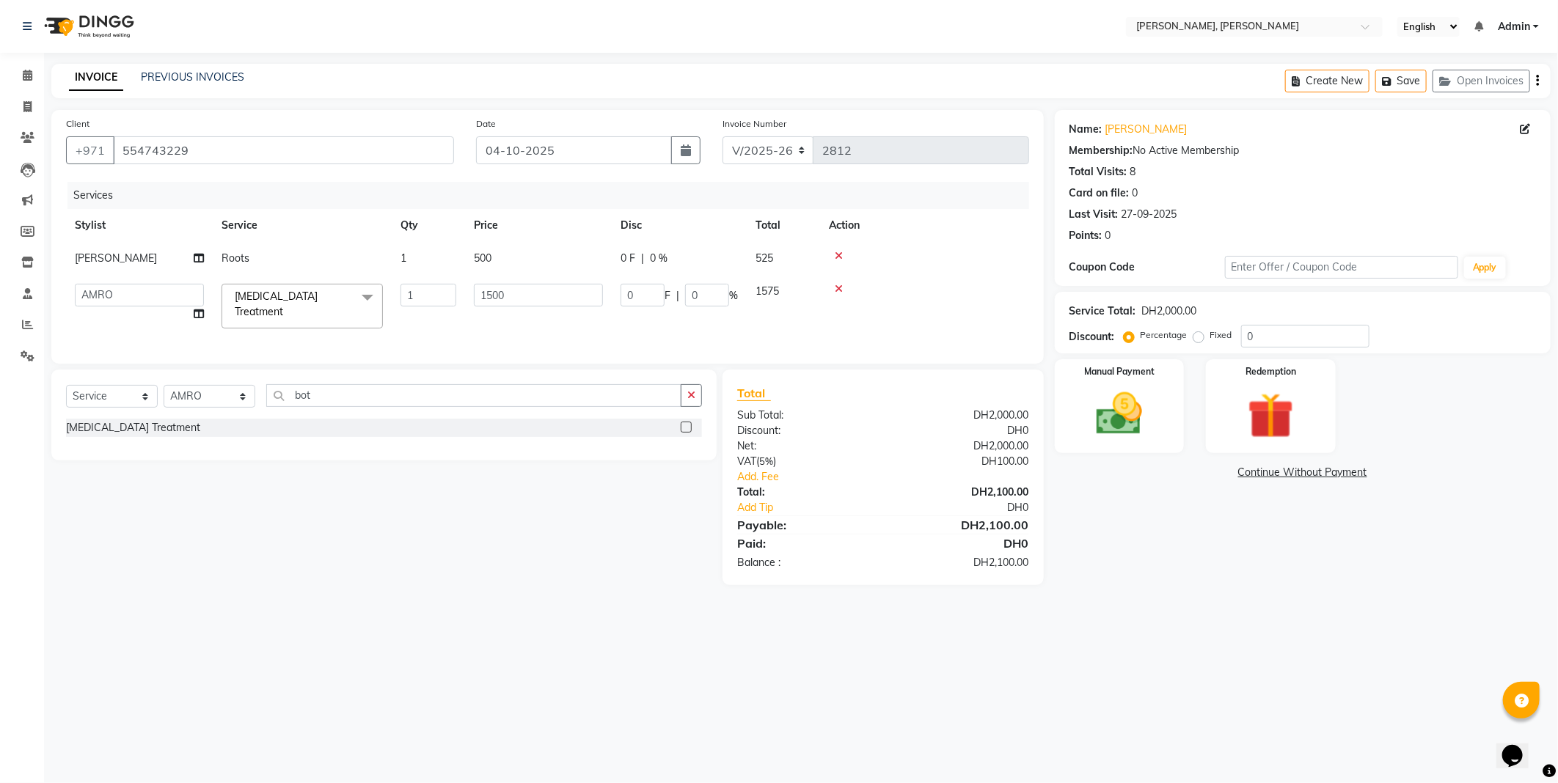
click at [461, 295] on td "1" at bounding box center [428, 306] width 73 height 62
click at [493, 298] on input "1500" at bounding box center [538, 295] width 129 height 23
type input "500"
click at [532, 306] on input "500" at bounding box center [538, 295] width 129 height 23
click at [1116, 384] on div "Manual Payment" at bounding box center [1119, 406] width 135 height 98
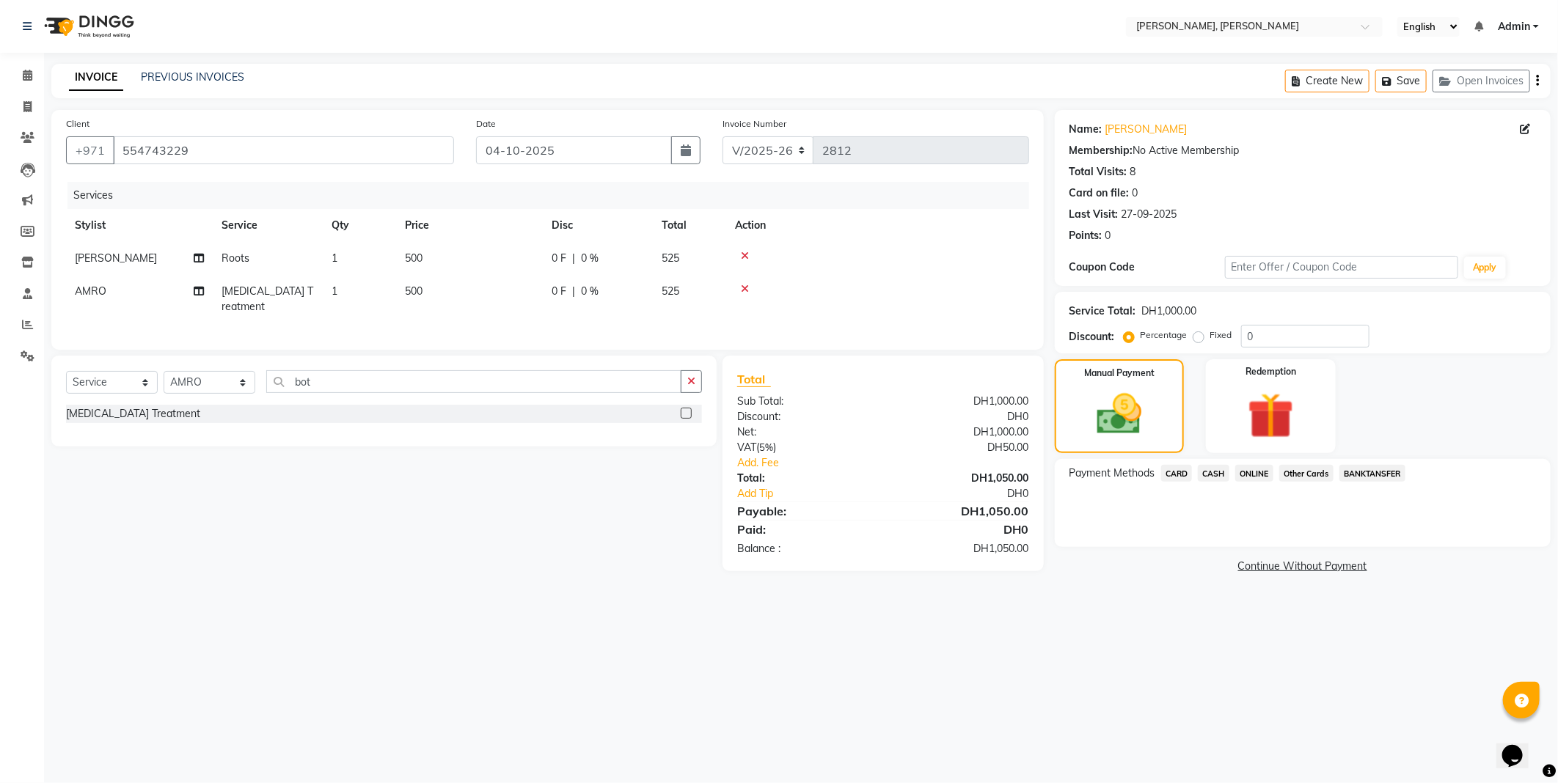
click at [1307, 473] on span "Other Cards" at bounding box center [1306, 473] width 54 height 17
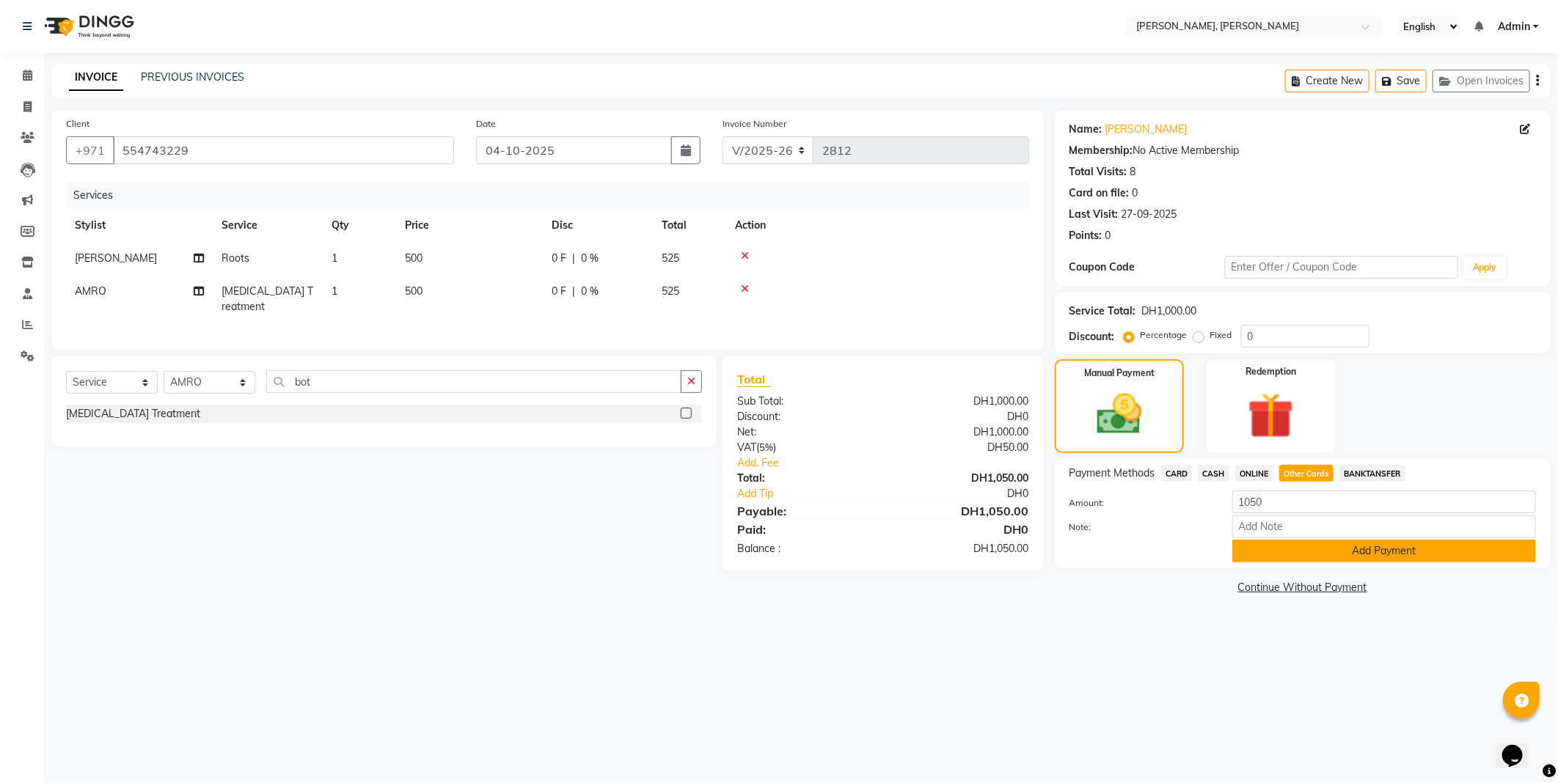
click at [1300, 558] on button "Add Payment" at bounding box center [1384, 551] width 304 height 23
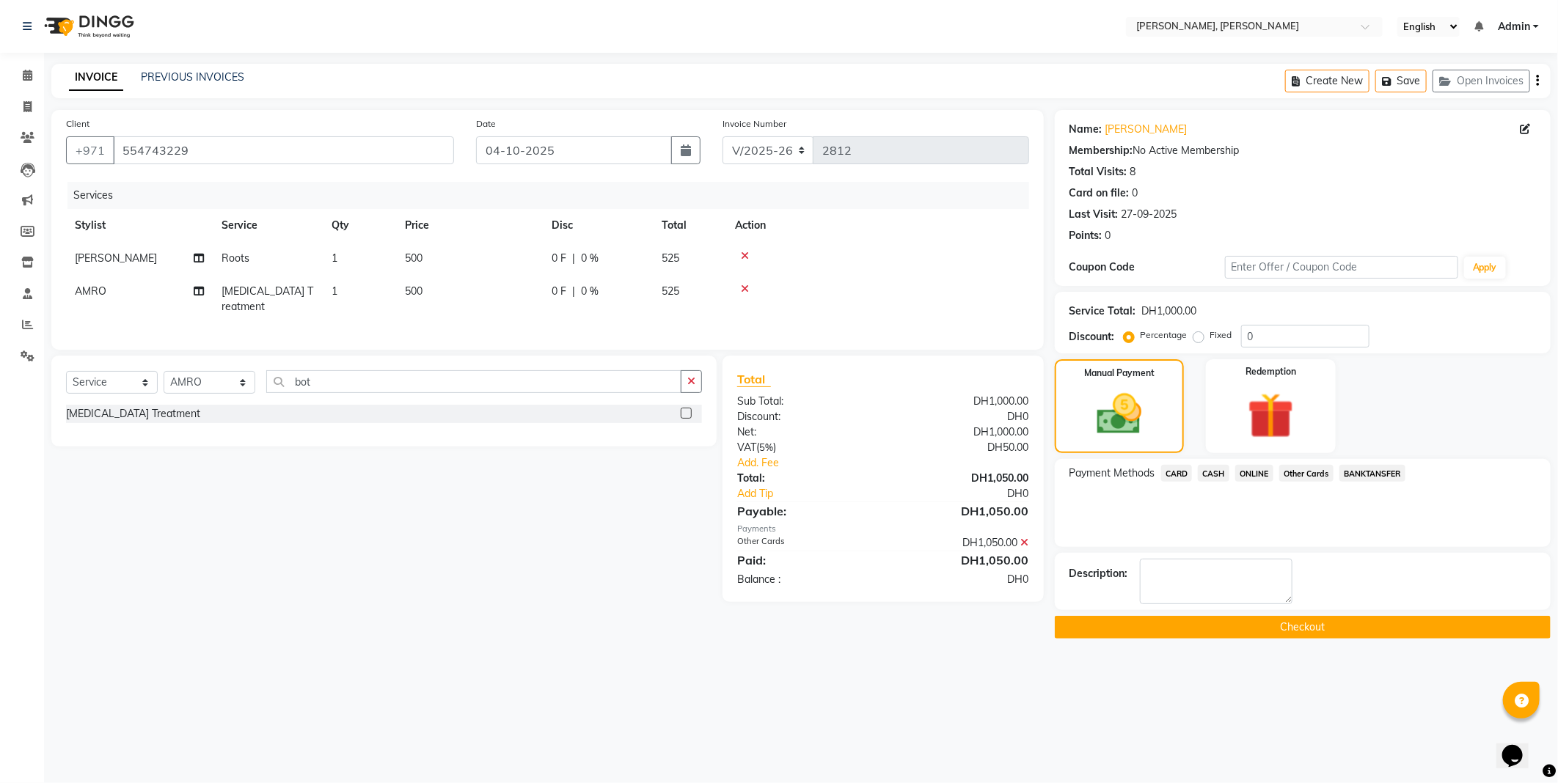
click at [1210, 628] on button "Checkout" at bounding box center [1303, 627] width 496 height 23
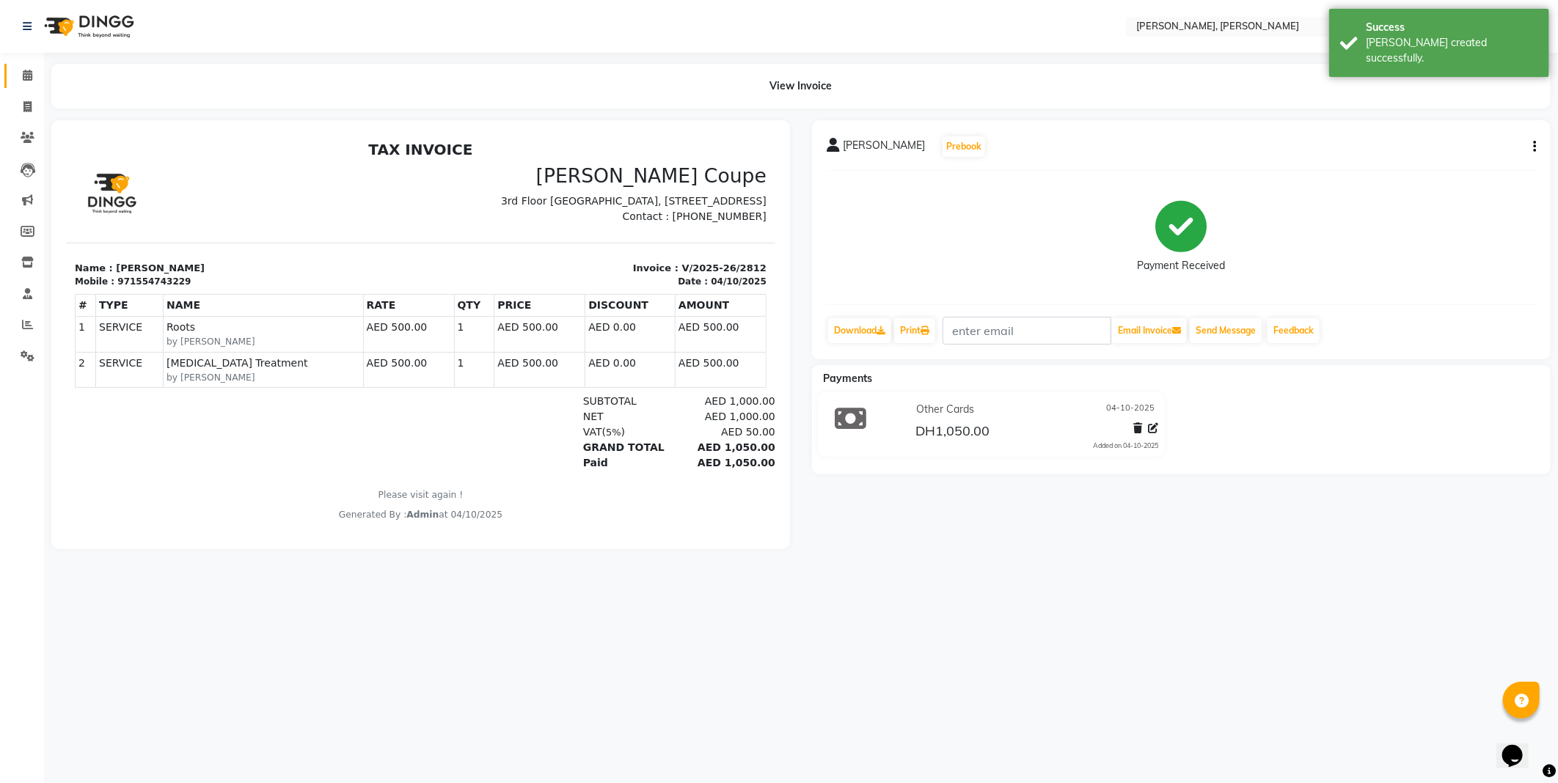
click at [28, 78] on icon at bounding box center [28, 75] width 10 height 11
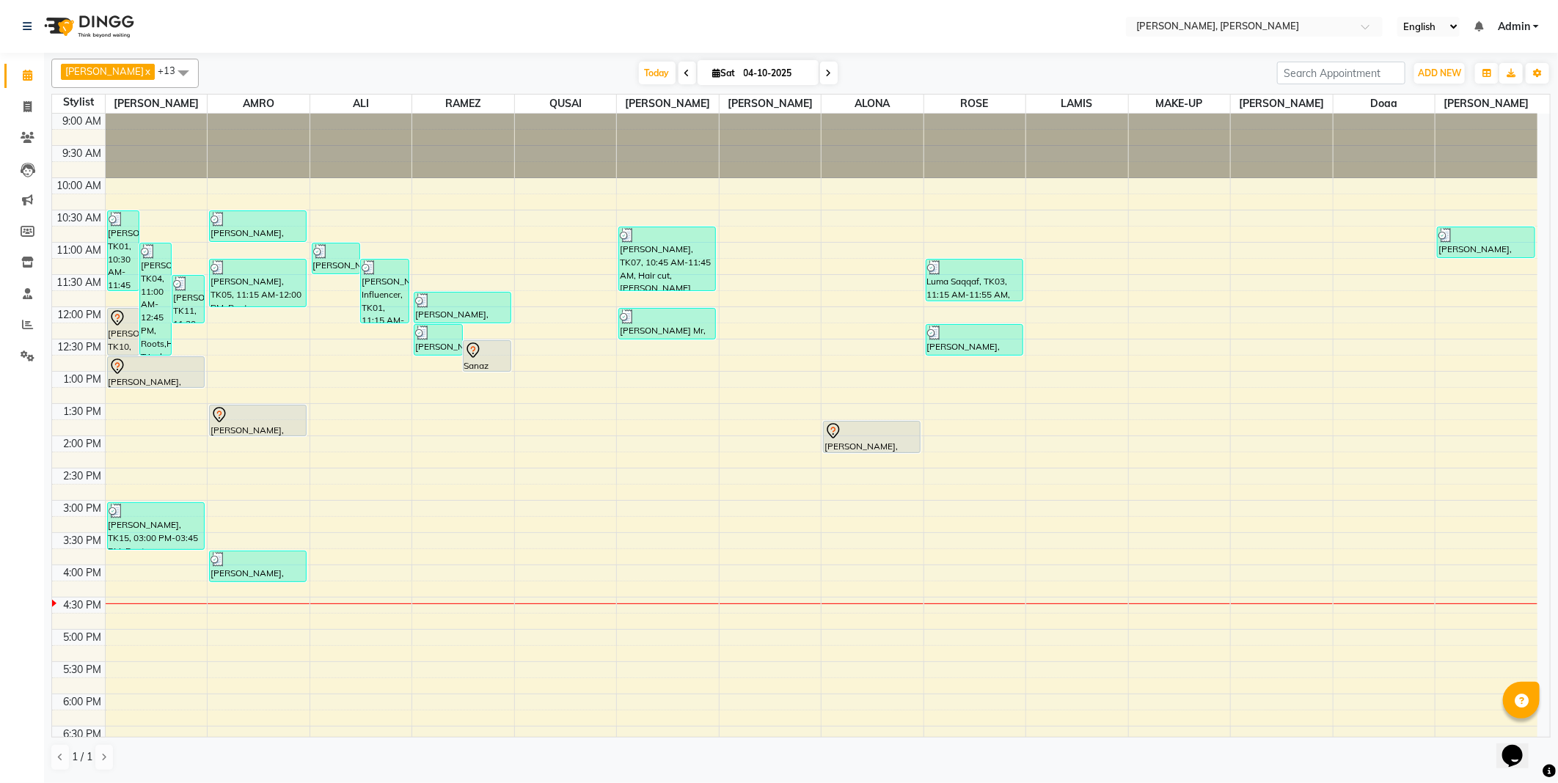
select select "59729"
select select "tentative"
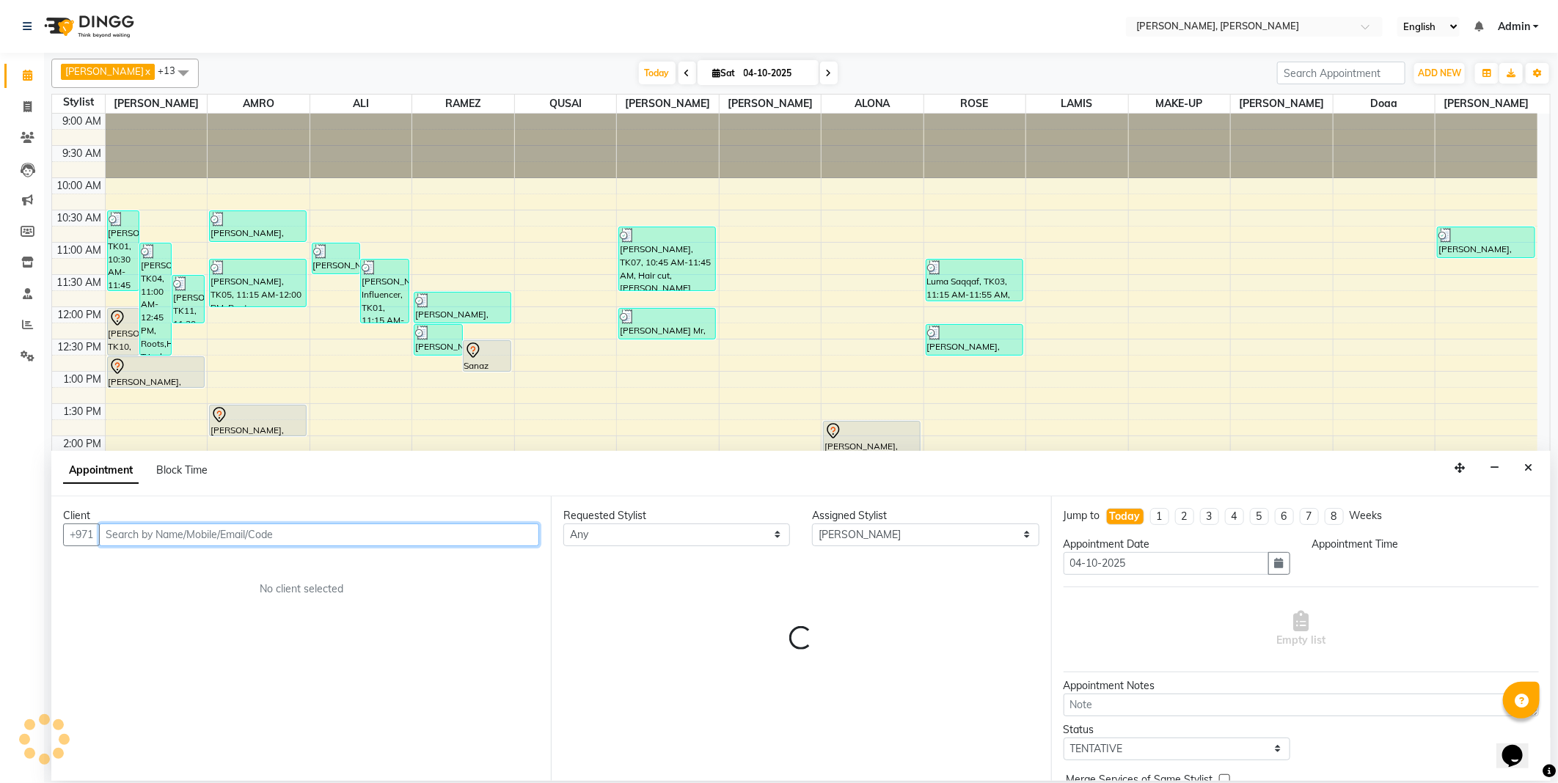
select select "870"
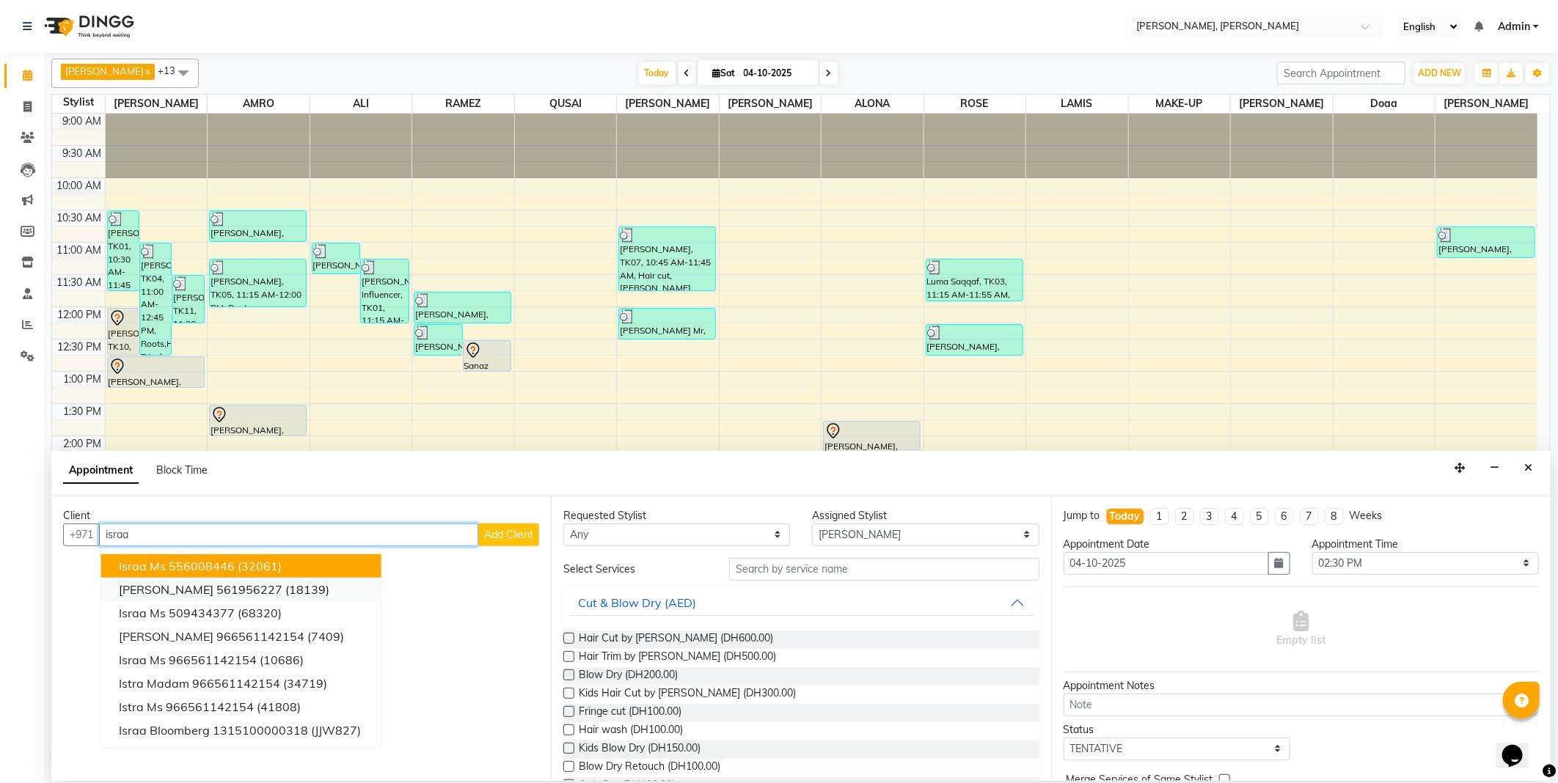
click at [235, 583] on ngb-highlight "561956227" at bounding box center [249, 589] width 66 height 15
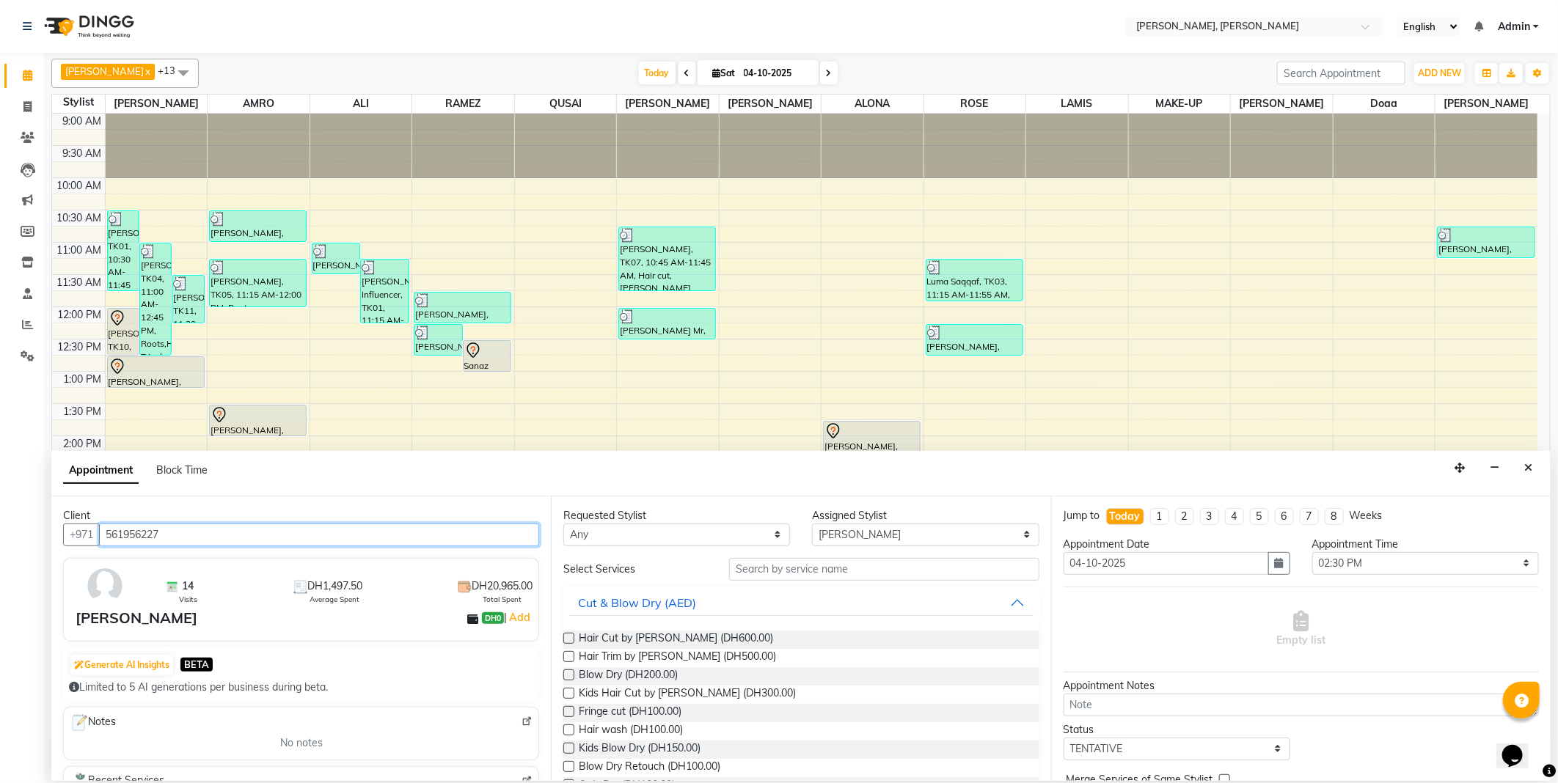
type input "561956227"
click at [662, 533] on select "Any [PERSON_NAME] [PERSON_NAME] ALYA [PERSON_NAME] AMRO [PERSON_NAME] [PERSON_N…" at bounding box center [676, 535] width 227 height 23
select select "59729"
click at [563, 524] on select "Any [PERSON_NAME] [PERSON_NAME] ALYA [PERSON_NAME] AMRO [PERSON_NAME] [PERSON_N…" at bounding box center [676, 535] width 227 height 23
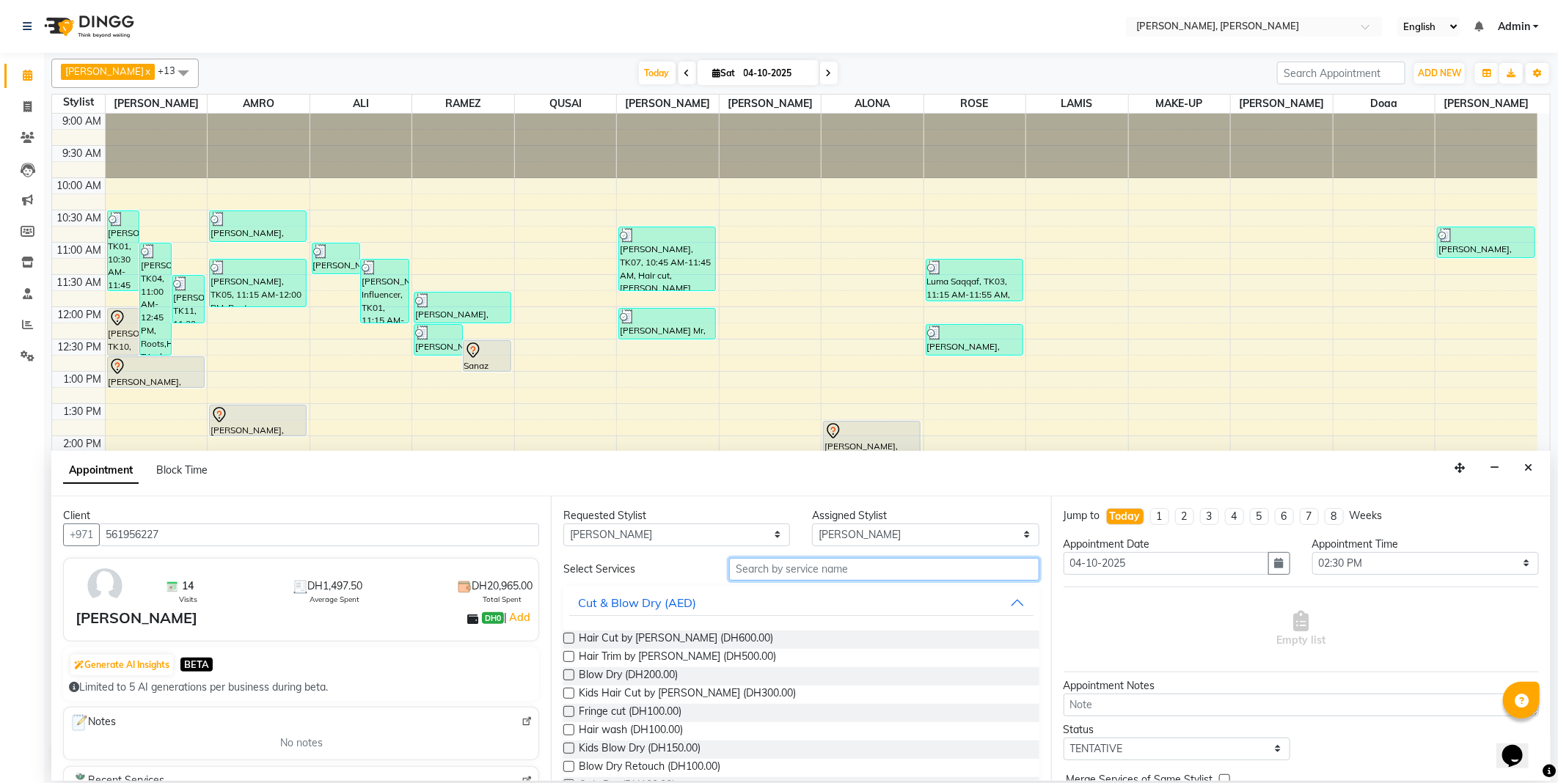
click at [788, 565] on input "text" at bounding box center [883, 569] width 309 height 23
click at [569, 656] on label at bounding box center [568, 656] width 11 height 11
click at [569, 656] on input "checkbox" at bounding box center [568, 658] width 10 height 10
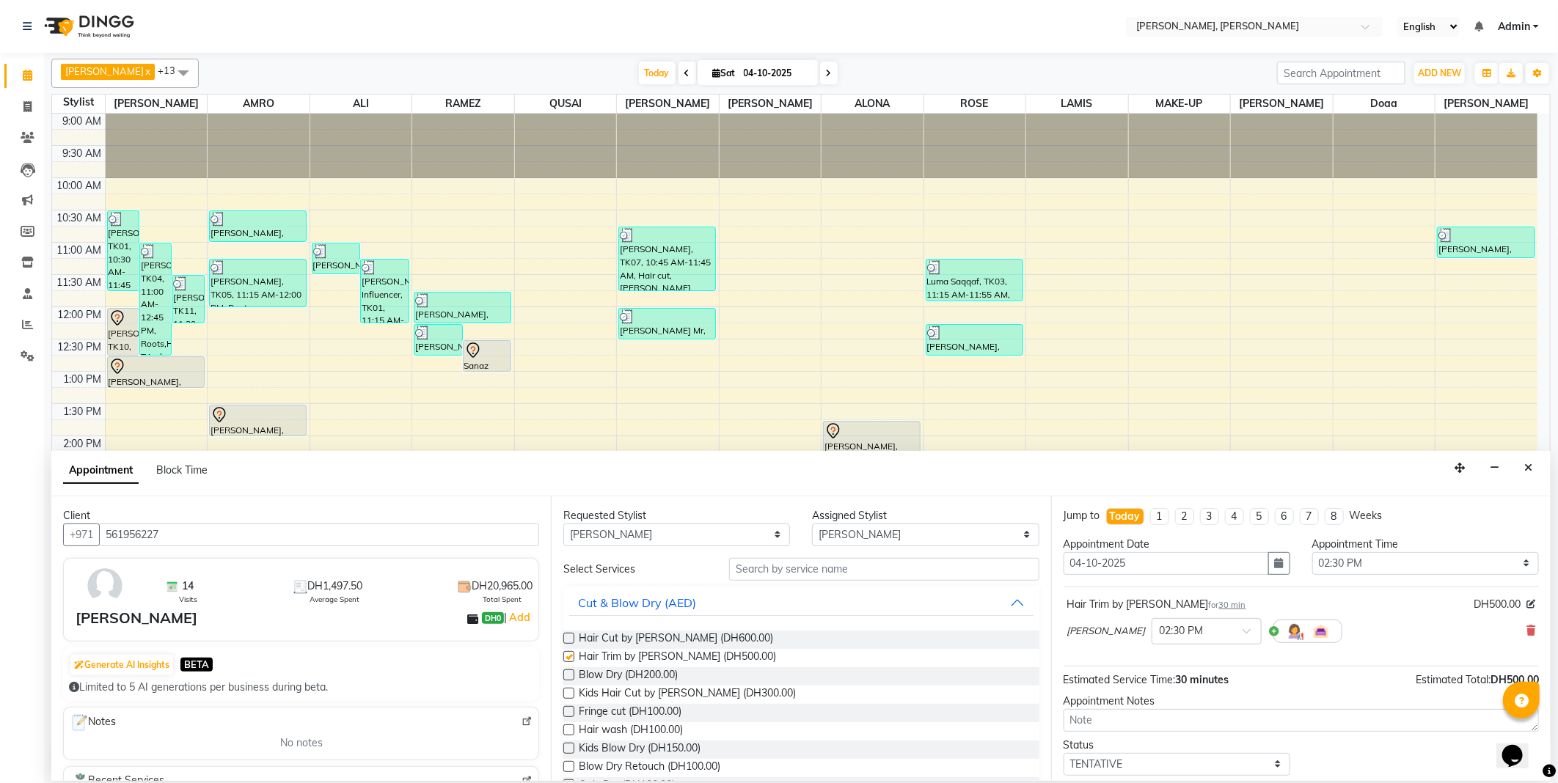
scroll to position [63, 0]
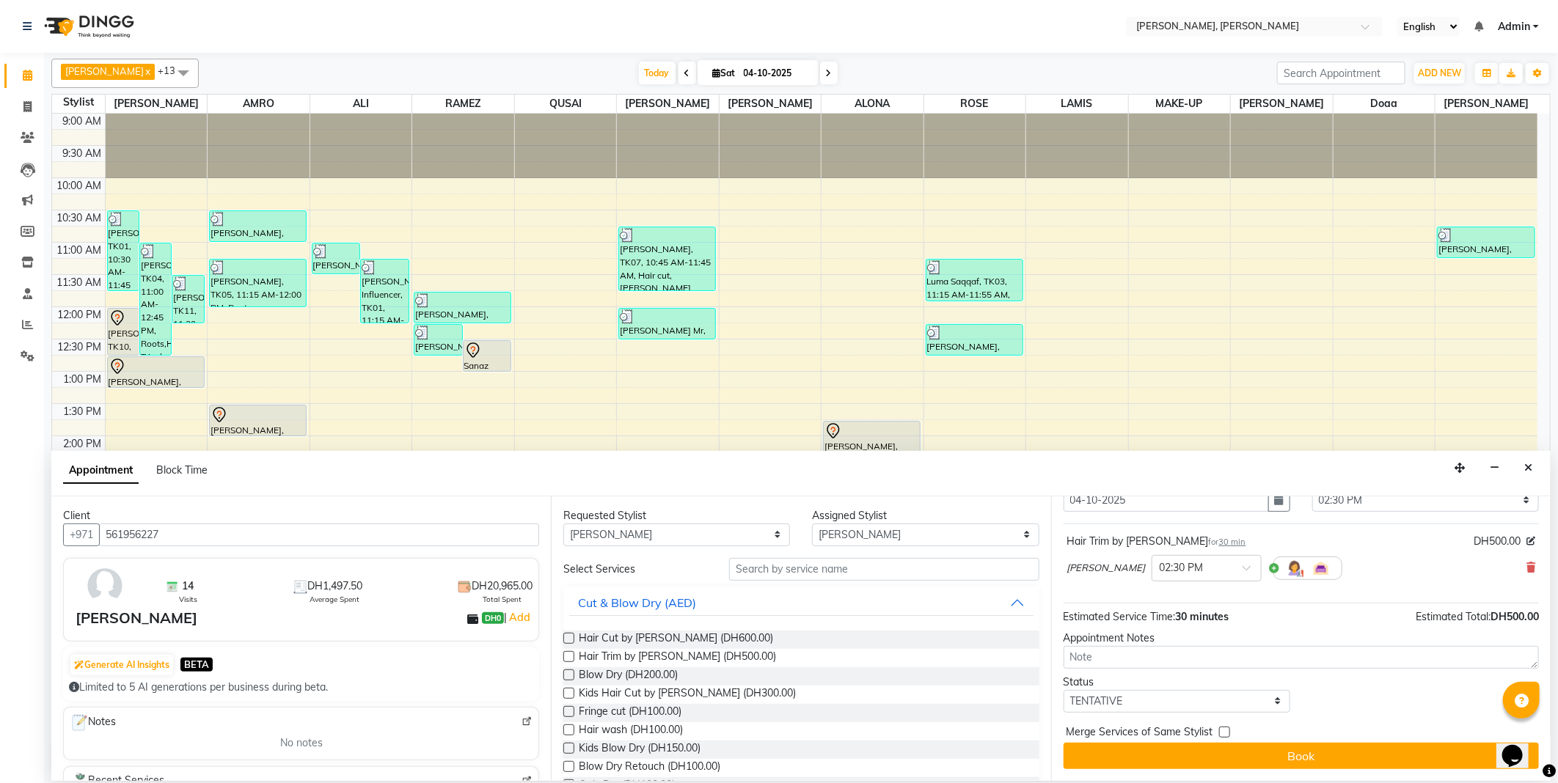
checkbox input "false"
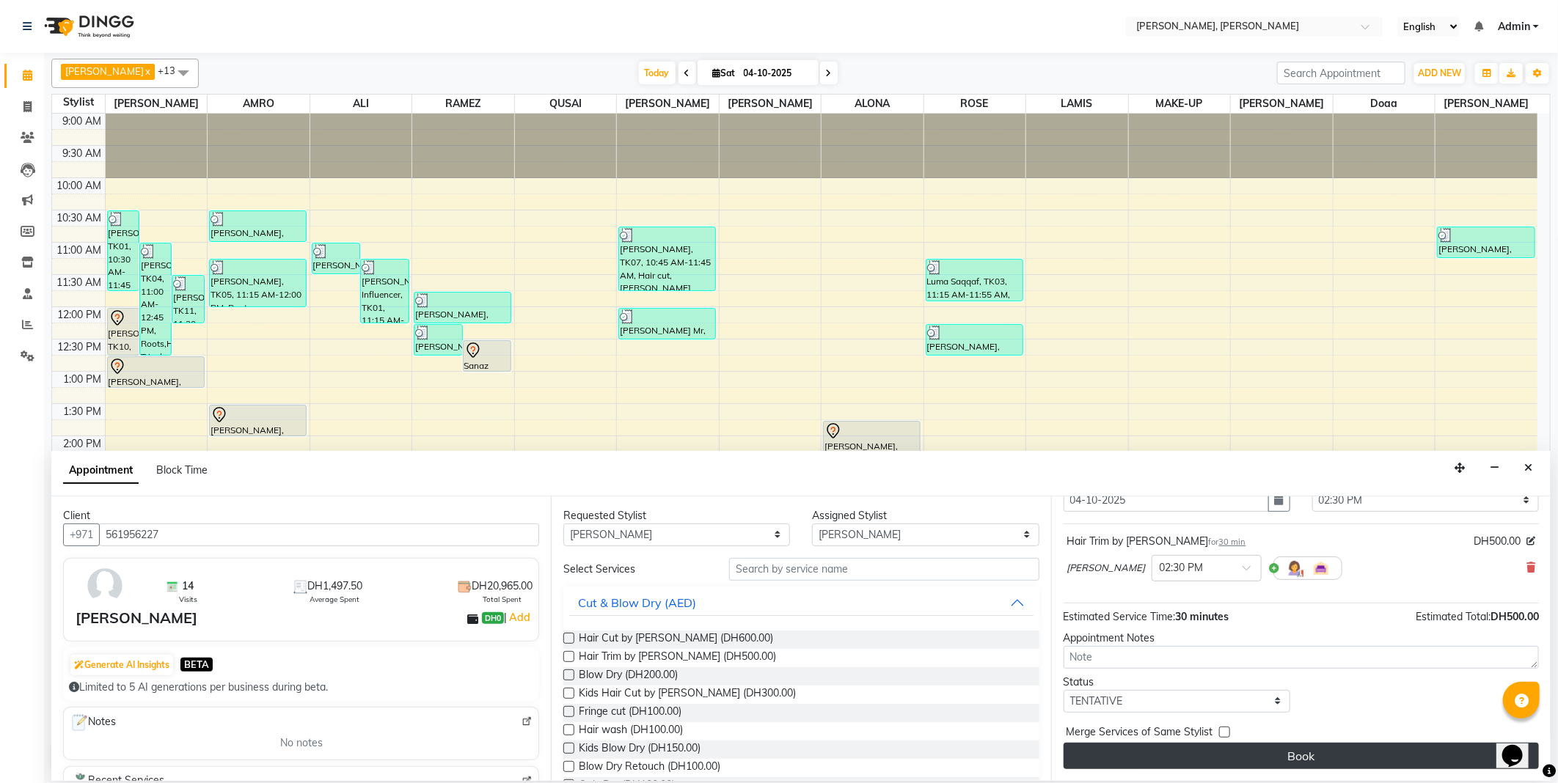
click at [1321, 758] on button "Book" at bounding box center [1300, 756] width 475 height 26
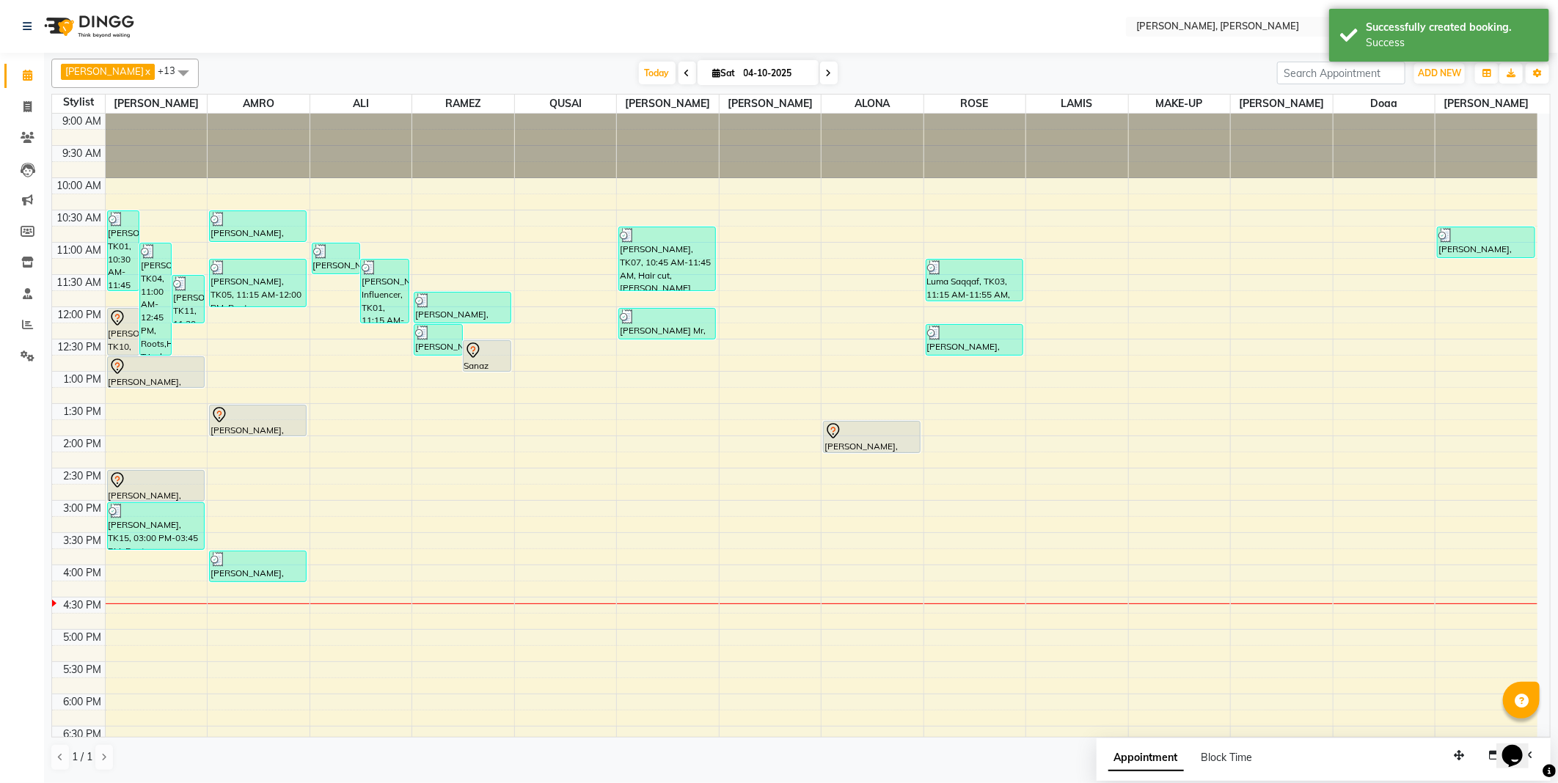
click at [148, 486] on div at bounding box center [156, 481] width 95 height 18
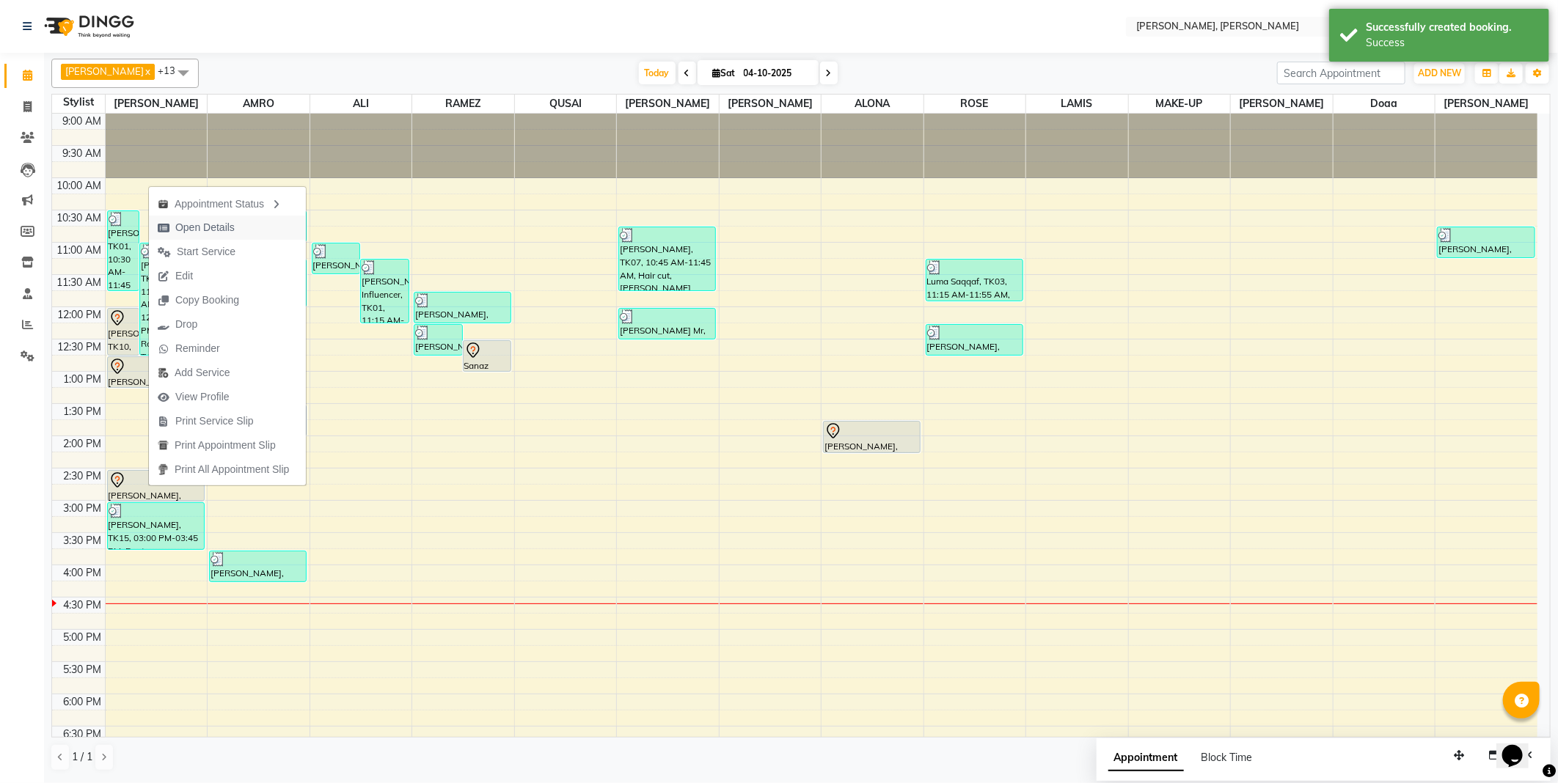
click at [224, 227] on span "Open Details" at bounding box center [204, 227] width 59 height 15
select select "7"
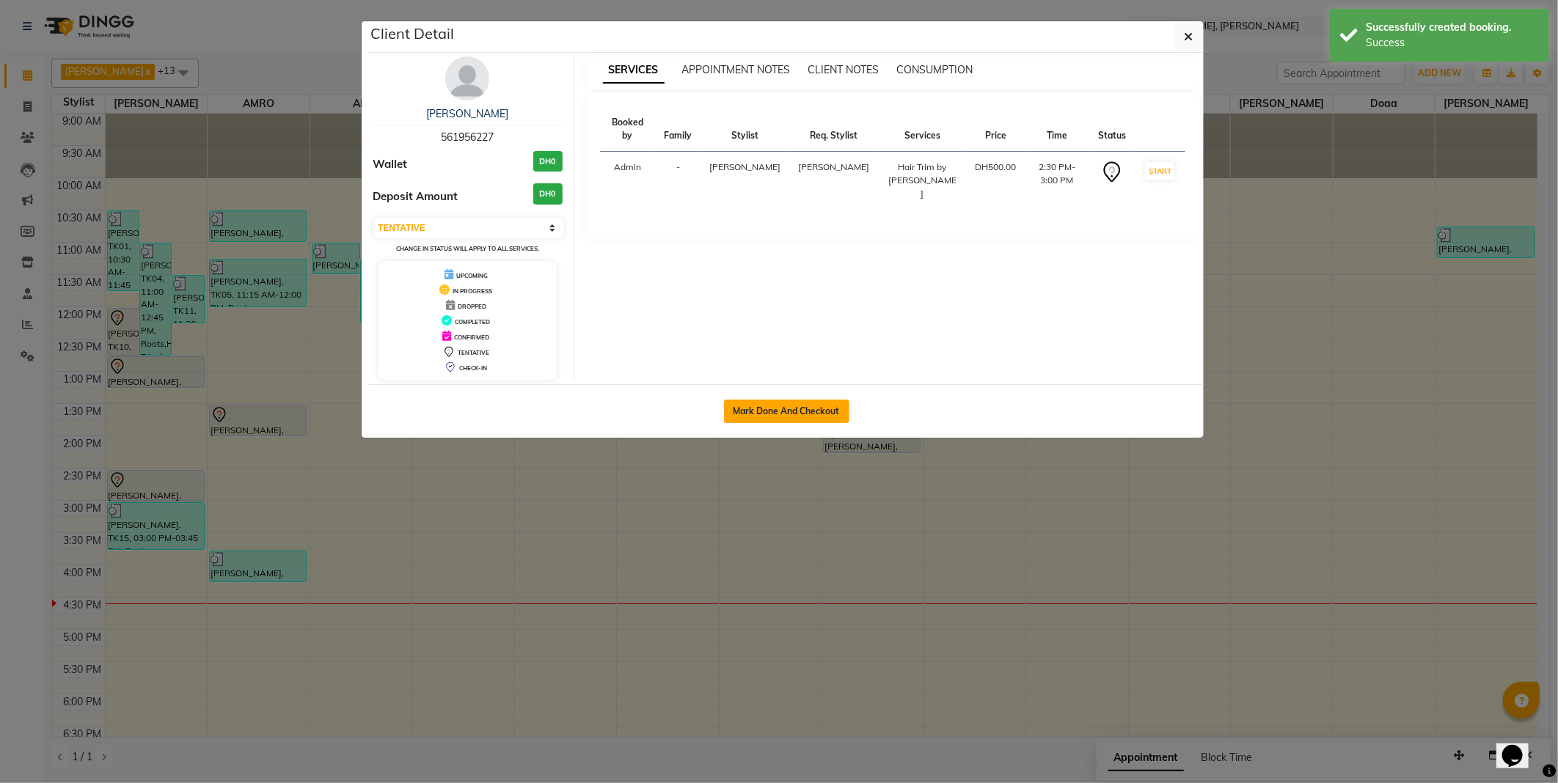
click at [768, 407] on button "Mark Done And Checkout" at bounding box center [786, 411] width 125 height 23
select select "service"
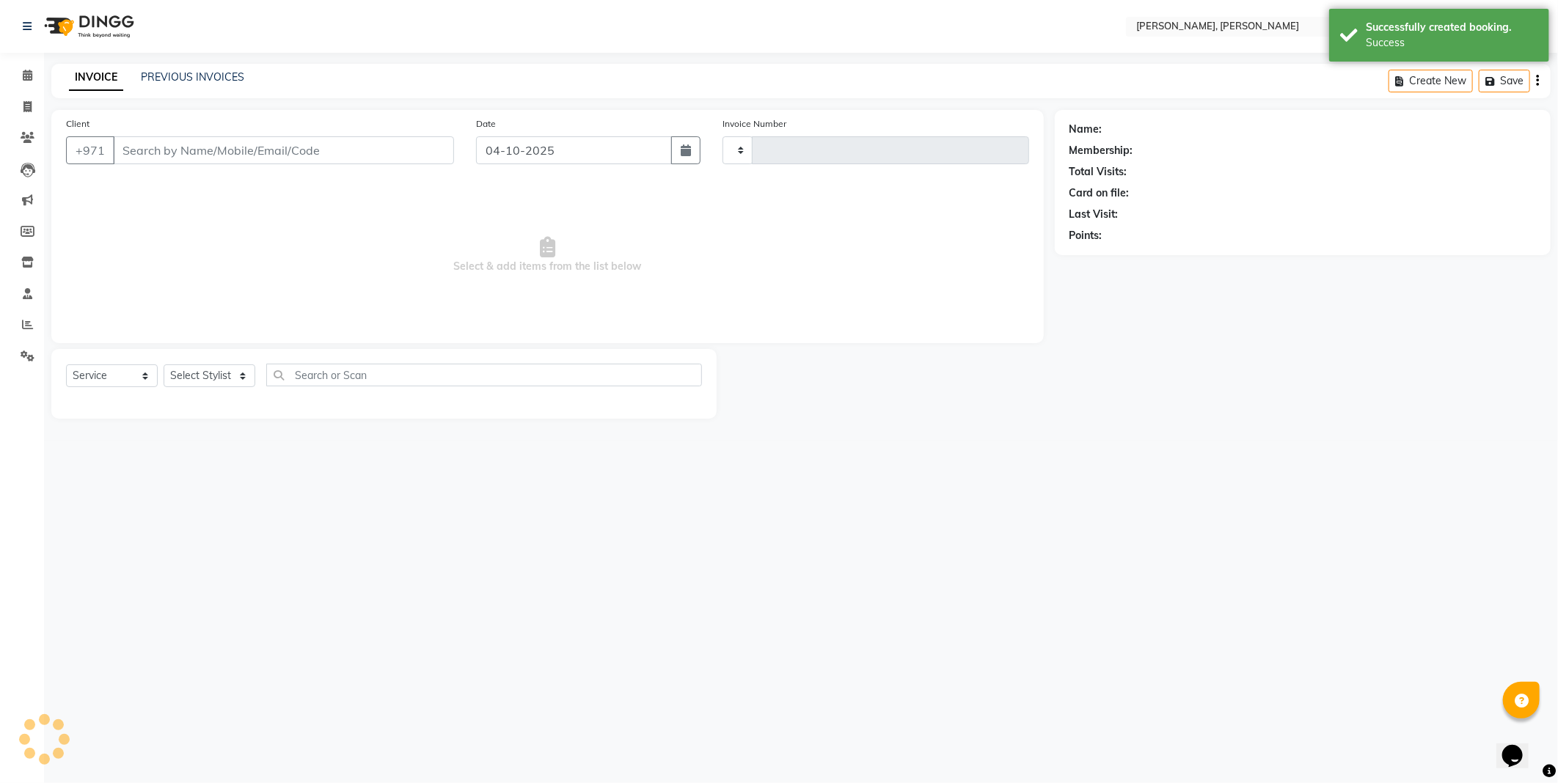
type input "2813"
select select "7142"
type input "561956227"
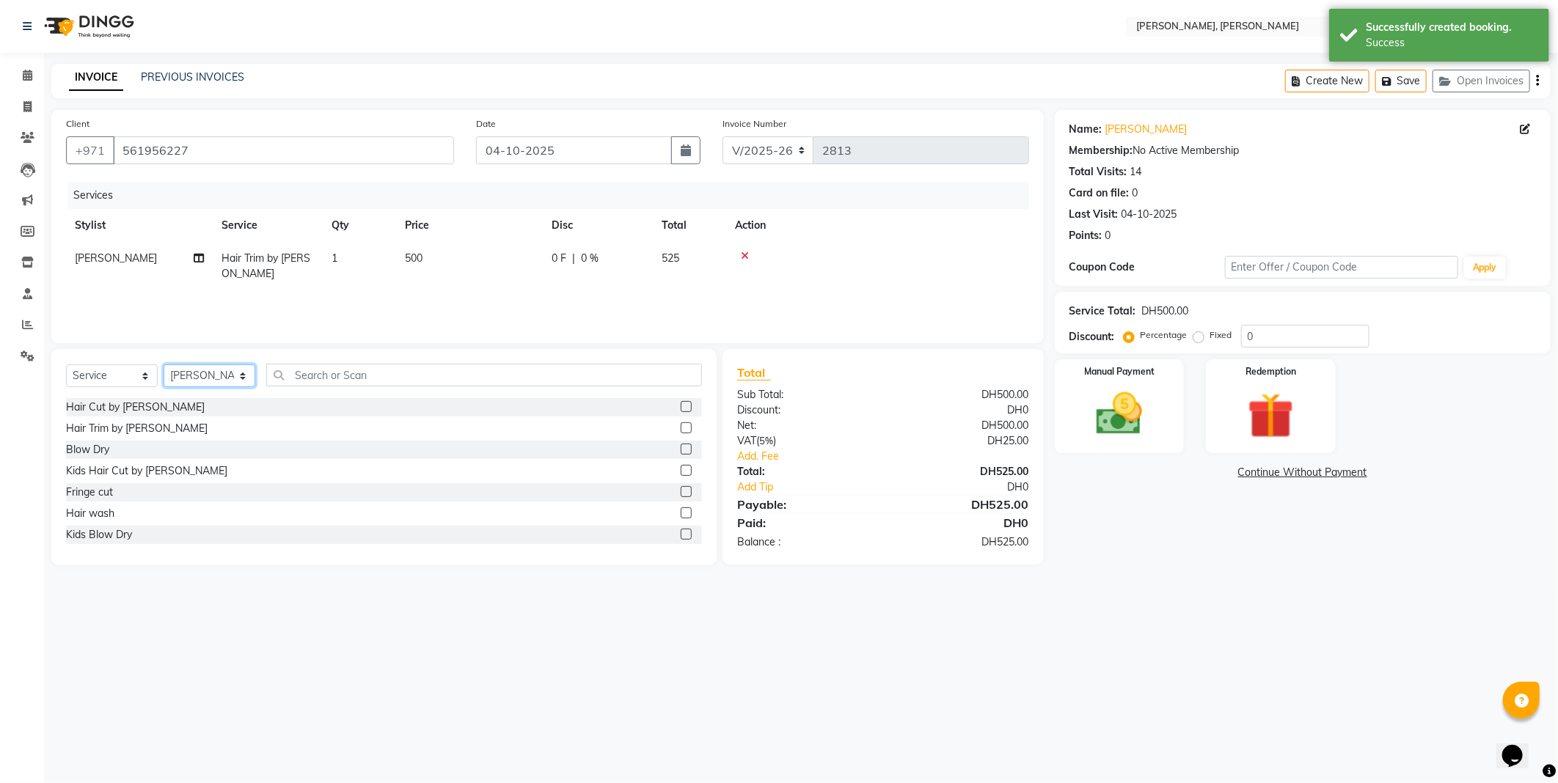
click at [221, 372] on select "Select Stylist [PERSON_NAME] [PERSON_NAME] ALYA [PERSON_NAME] AMRO [PERSON_NAME…" at bounding box center [210, 375] width 92 height 23
select select "59741"
click at [164, 365] on select "Select Stylist [PERSON_NAME] [PERSON_NAME] ALYA [PERSON_NAME] AMRO [PERSON_NAME…" at bounding box center [210, 375] width 92 height 23
click at [681, 492] on label at bounding box center [686, 491] width 11 height 11
click at [681, 492] on input "checkbox" at bounding box center [686, 493] width 10 height 10
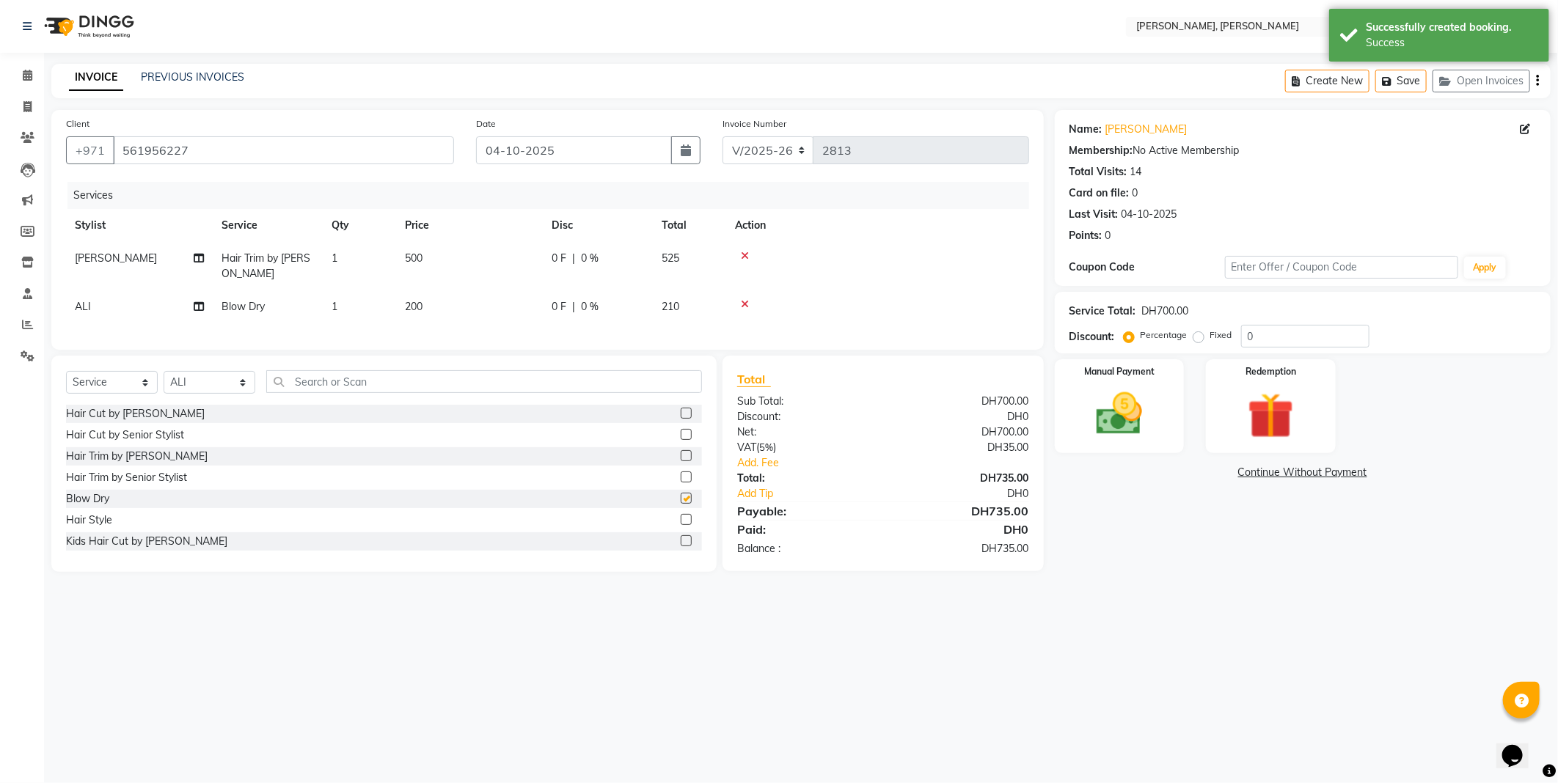
checkbox input "false"
click at [1112, 419] on img at bounding box center [1119, 414] width 75 height 54
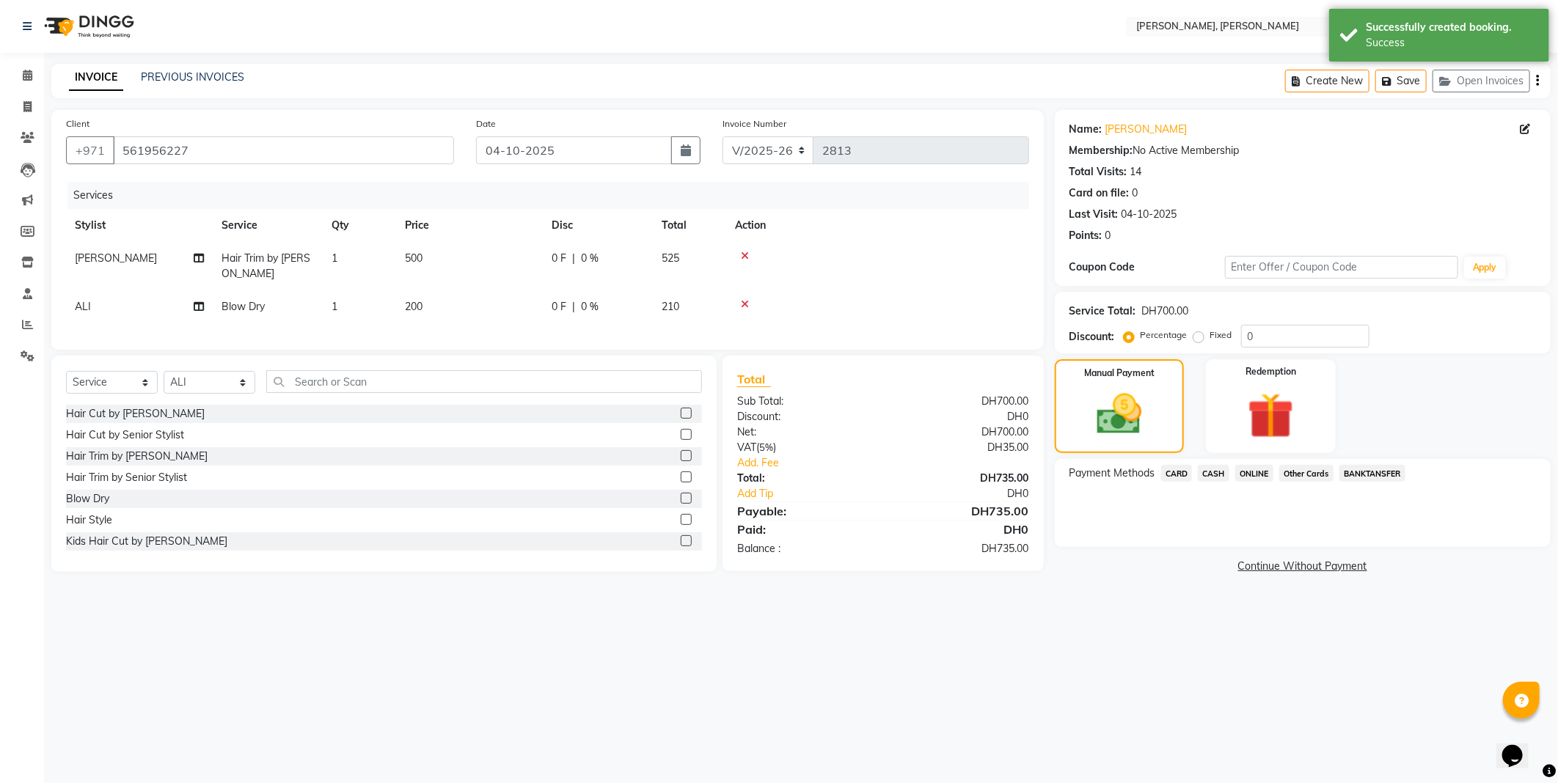
click at [1300, 477] on span "Other Cards" at bounding box center [1306, 473] width 54 height 17
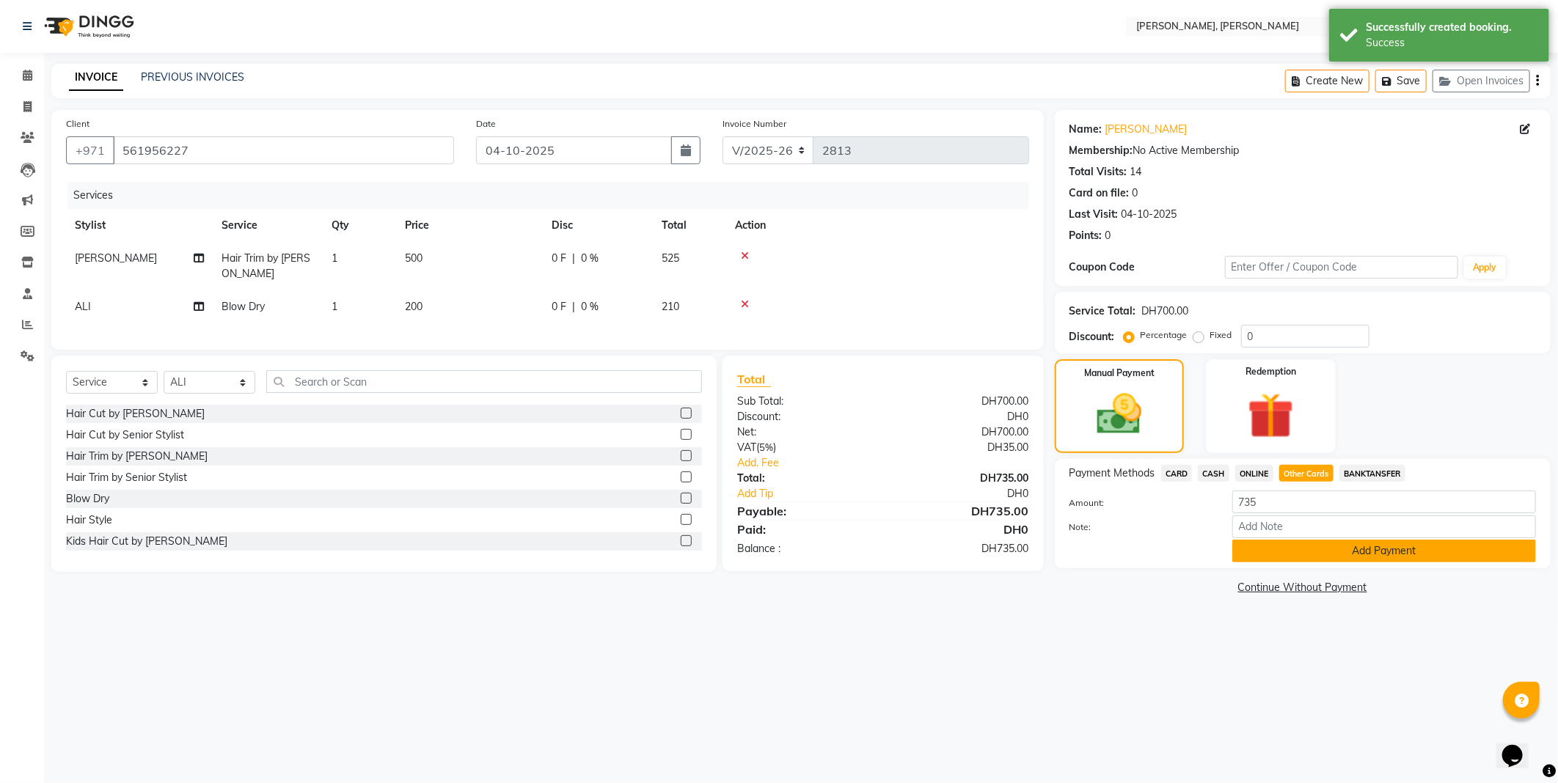
click at [1307, 552] on button "Add Payment" at bounding box center [1384, 551] width 304 height 23
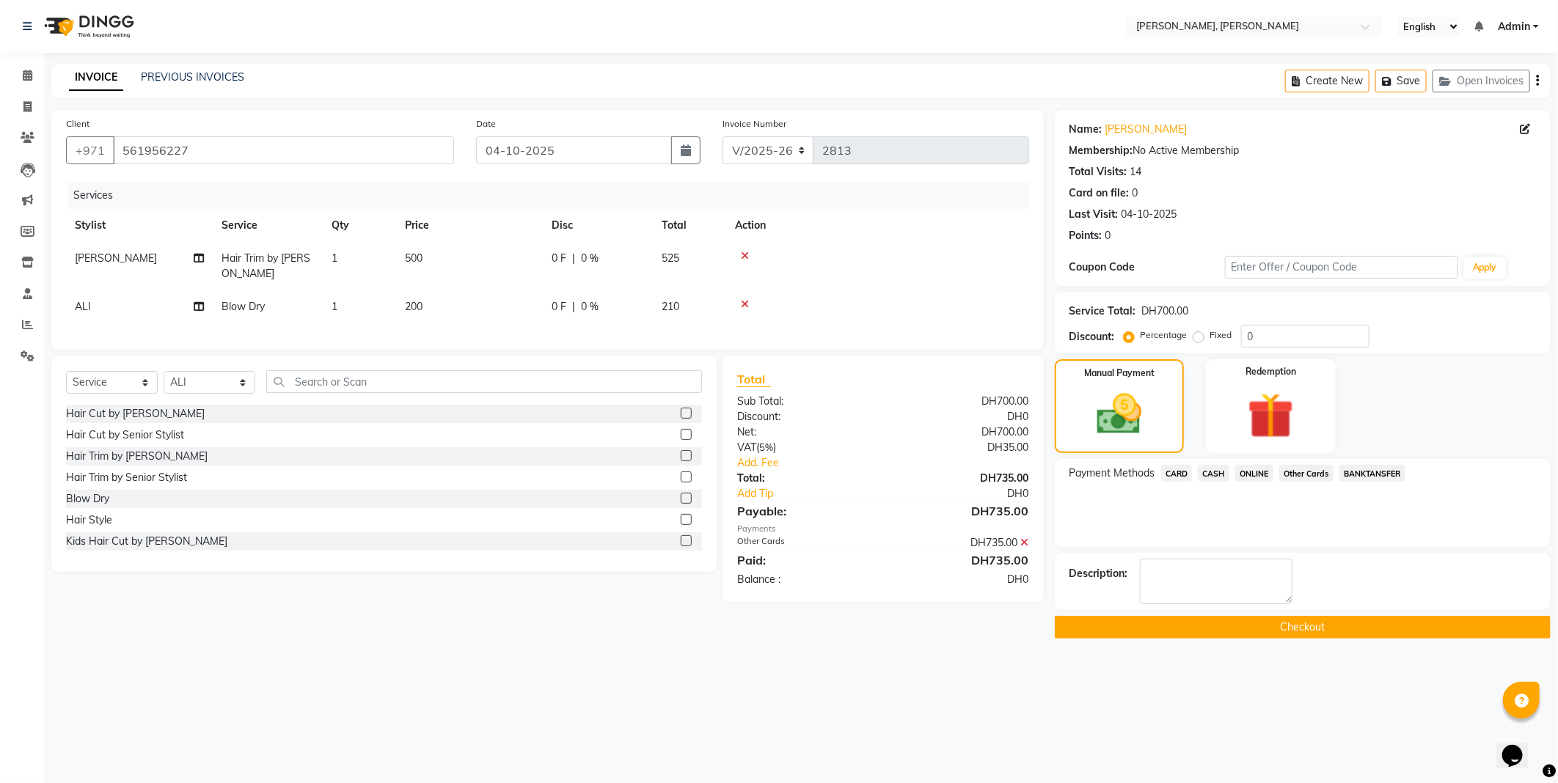
click at [1198, 634] on button "Checkout" at bounding box center [1303, 627] width 496 height 23
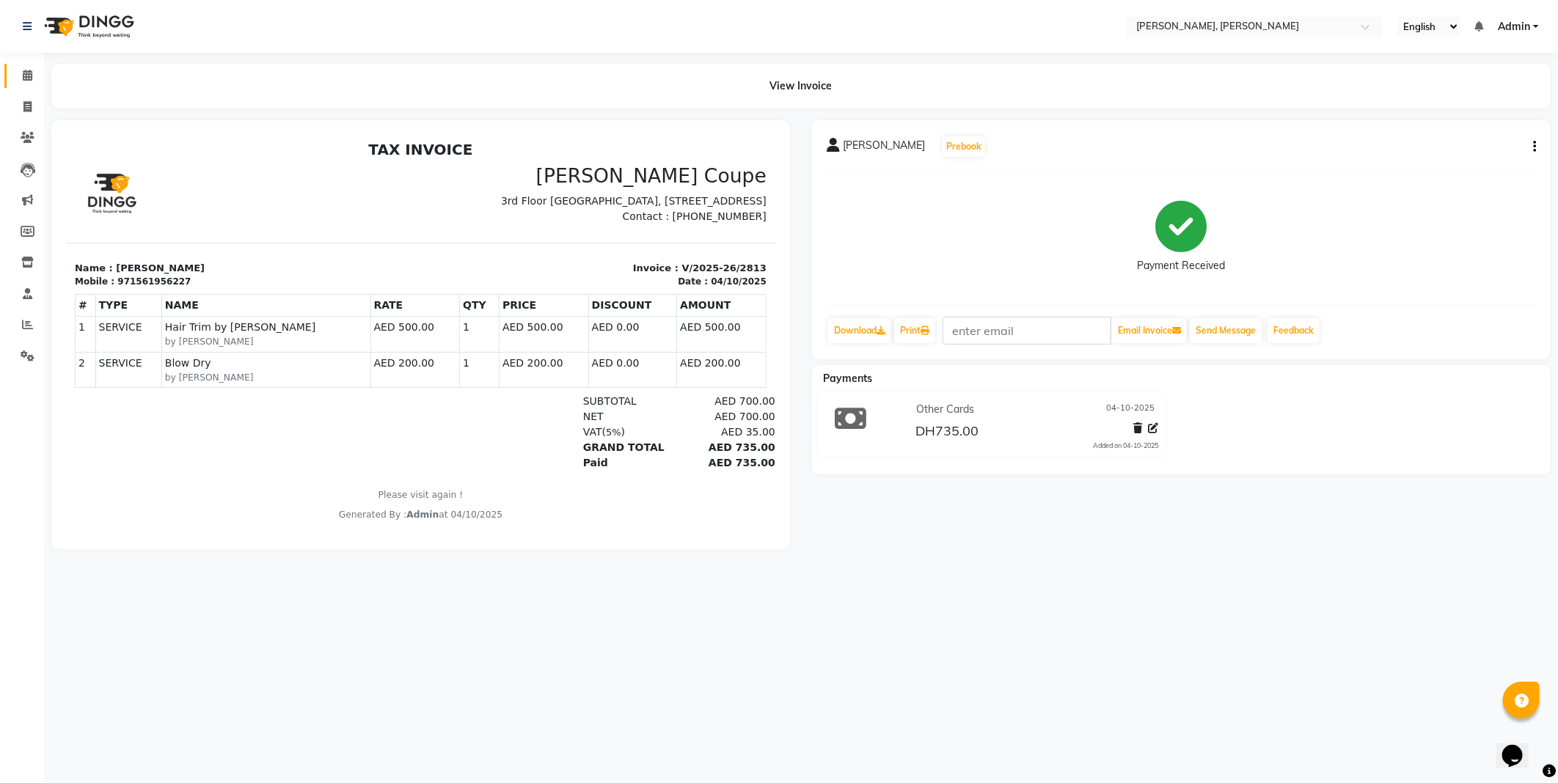
click at [33, 76] on span at bounding box center [28, 75] width 26 height 17
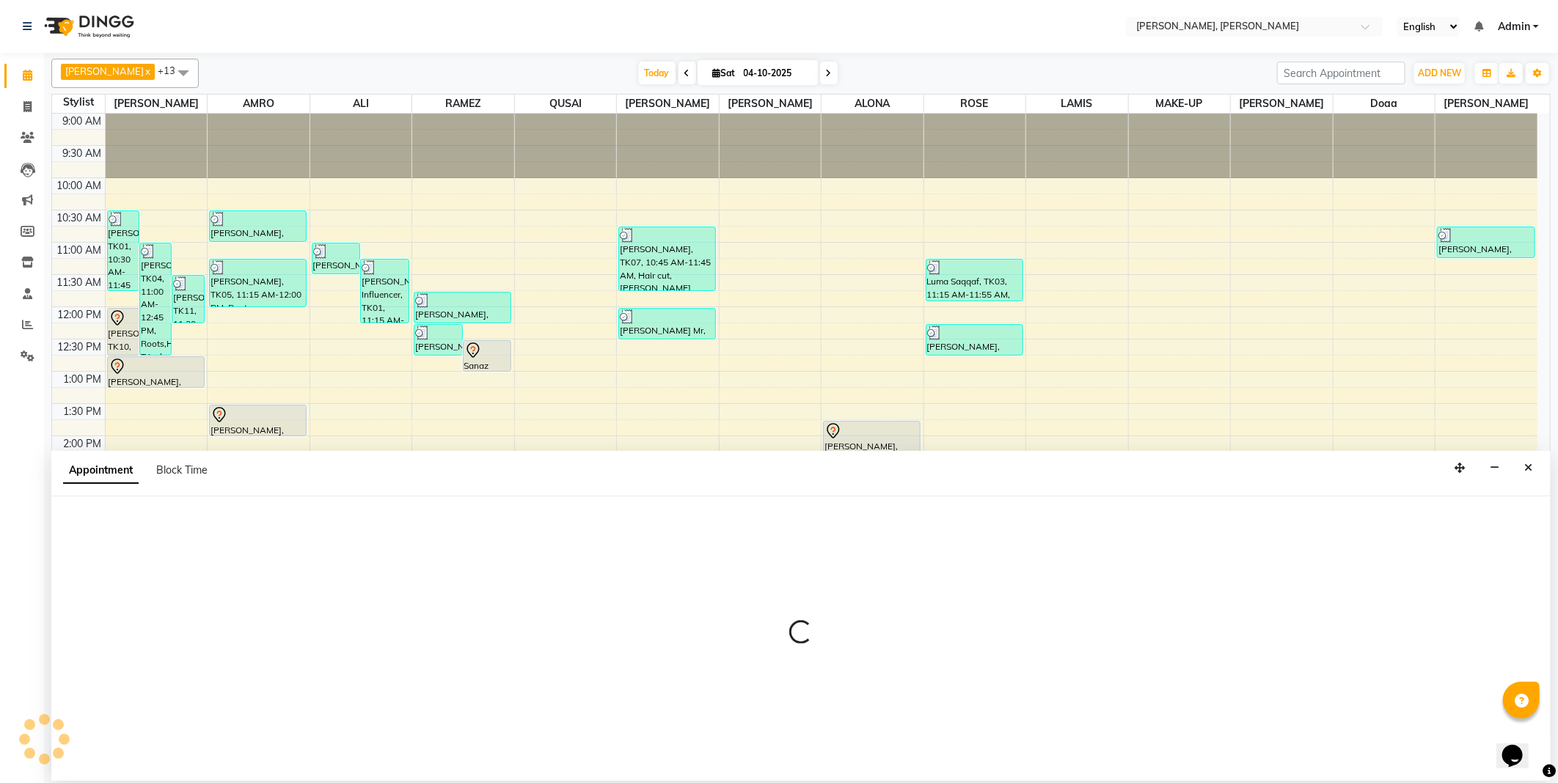
select select "59752"
select select "1050"
select select "tentative"
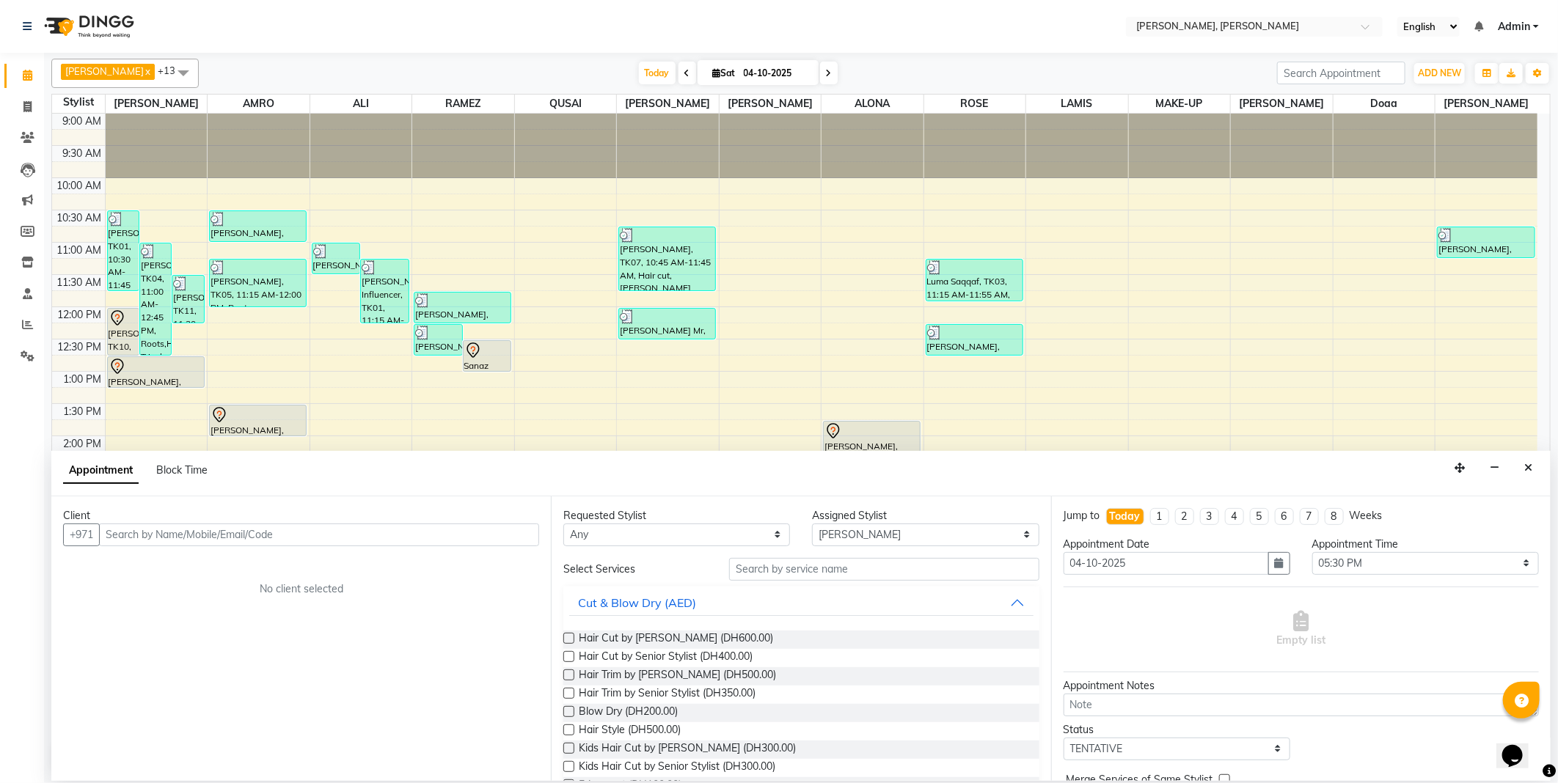
click at [1542, 458] on div "Appointment Block Time" at bounding box center [800, 473] width 1499 height 45
click at [1507, 455] on div "Appointment Block Time" at bounding box center [800, 473] width 1499 height 45
click at [1528, 468] on icon "Close" at bounding box center [1528, 468] width 8 height 10
